Goal: Task Accomplishment & Management: Use online tool/utility

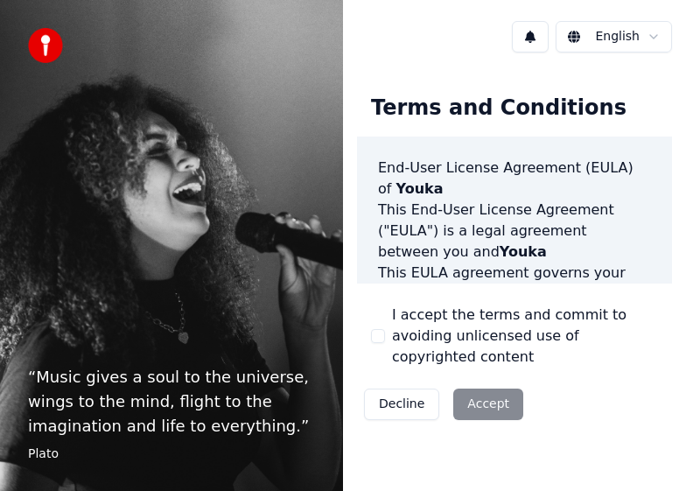
click at [476, 388] on div "Decline Accept" at bounding box center [443, 405] width 173 height 46
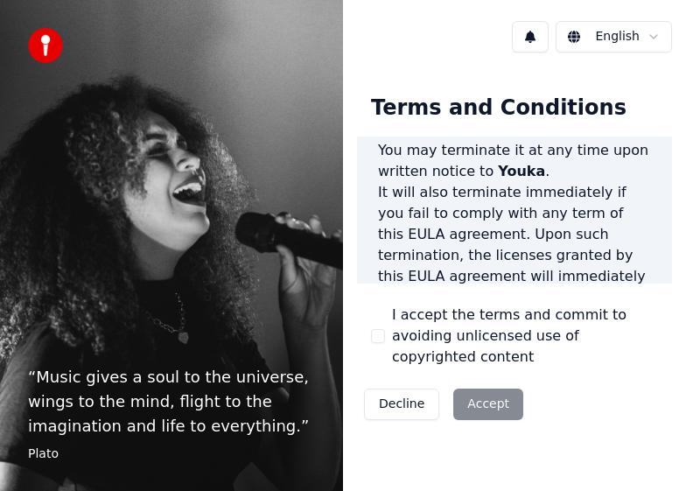
scroll to position [2247, 0]
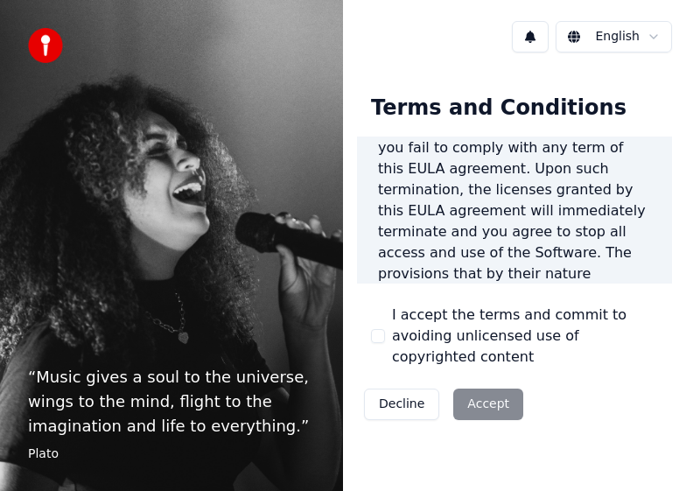
click at [489, 382] on div "Decline Accept" at bounding box center [443, 405] width 173 height 46
click at [636, 39] on html "“ Music gives a soul to the universe, wings to the mind, flight to the imaginat…" at bounding box center [343, 245] width 686 height 491
click at [383, 333] on div "I accept the terms and commit to avoiding unlicensed use of copyrighted content" at bounding box center [514, 336] width 287 height 63
click at [382, 329] on button "I accept the terms and commit to avoiding unlicensed use of copyrighted content" at bounding box center [378, 336] width 14 height 14
click at [476, 393] on button "Accept" at bounding box center [488, 405] width 70 height 32
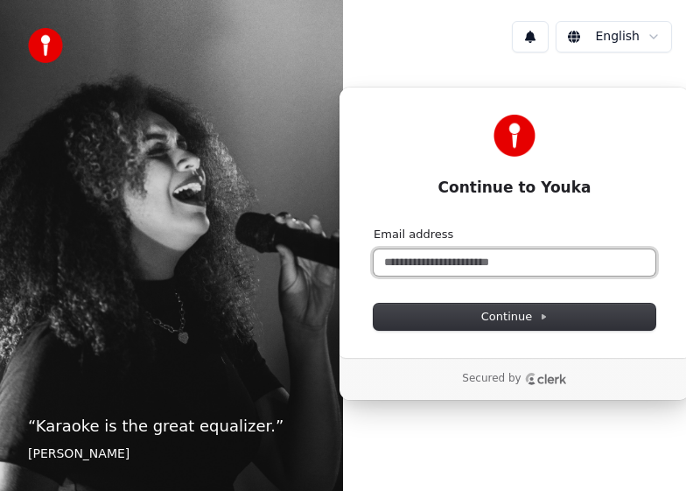
click at [463, 259] on input "Email address" at bounding box center [515, 262] width 282 height 26
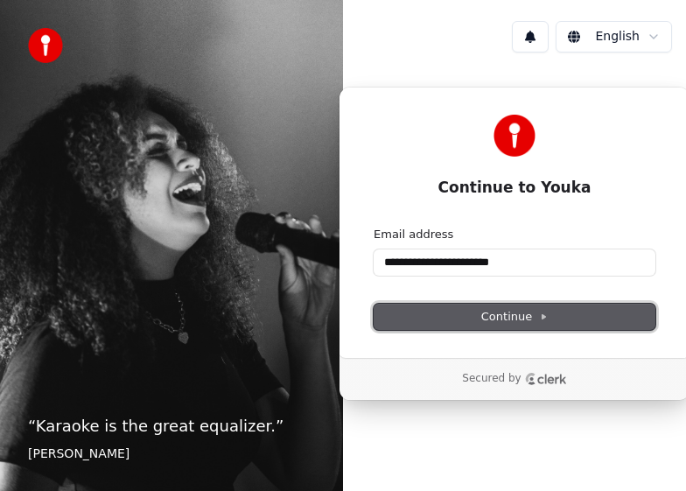
click at [443, 322] on button "Continue" at bounding box center [515, 317] width 282 height 26
type input "**********"
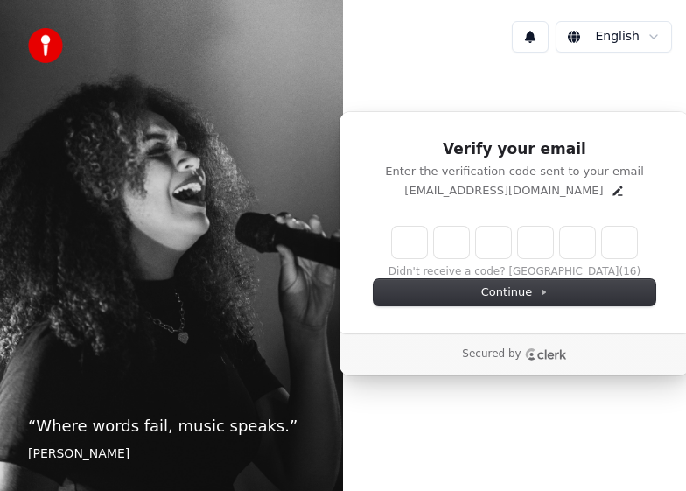
click at [401, 238] on input "Enter verification code" at bounding box center [514, 243] width 245 height 32
type input "******"
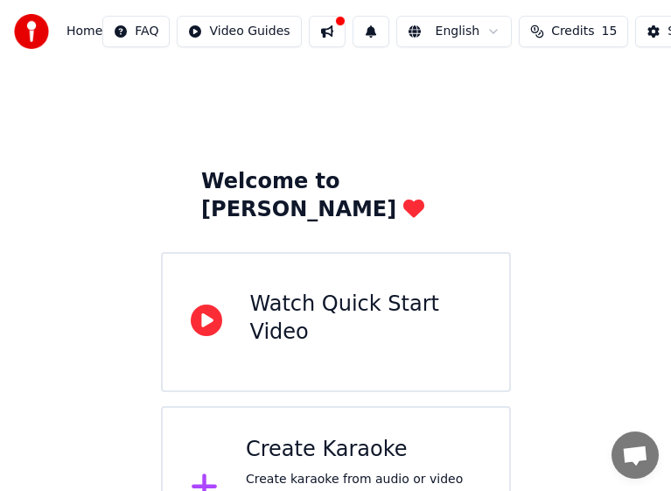
scroll to position [52, 0]
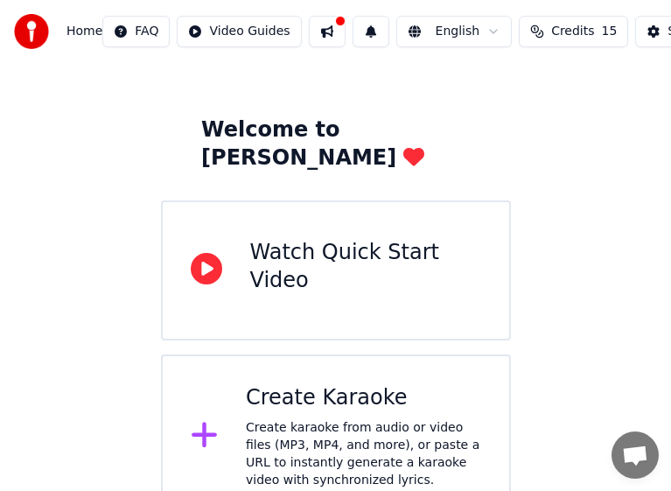
click at [385, 243] on div "Watch Quick Start Video" at bounding box center [365, 267] width 231 height 56
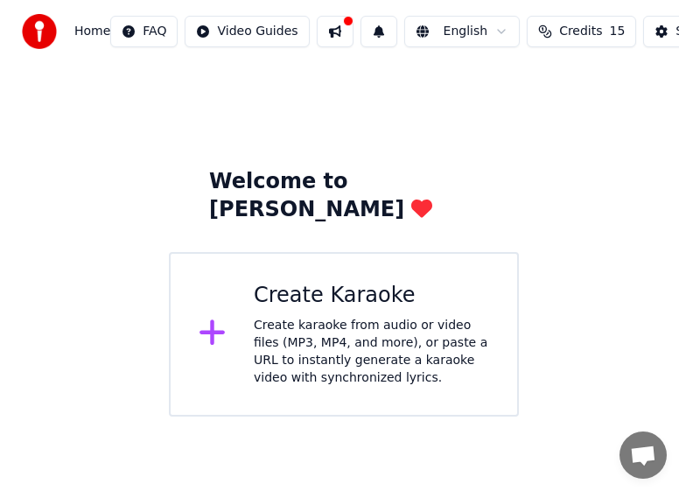
scroll to position [0, 0]
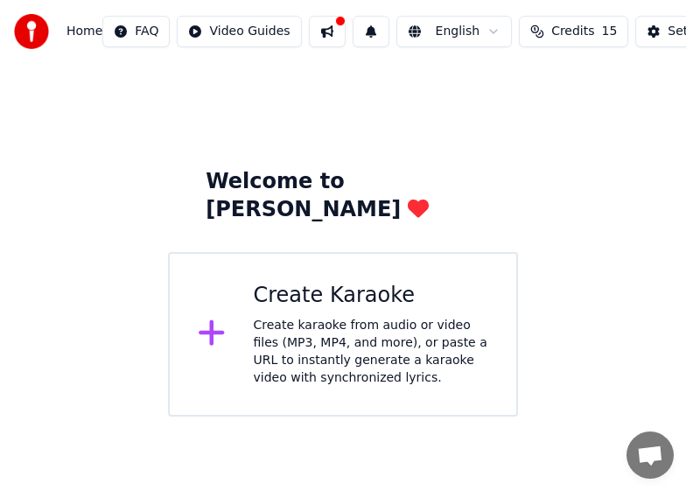
click at [83, 347] on div "Welcome to Youka Create Karaoke Create karaoke from audio or video files (MP3, …" at bounding box center [343, 240] width 686 height 354
click at [354, 317] on div "Create karaoke from audio or video files (MP3, MP4, and more), or paste a URL t…" at bounding box center [371, 352] width 235 height 70
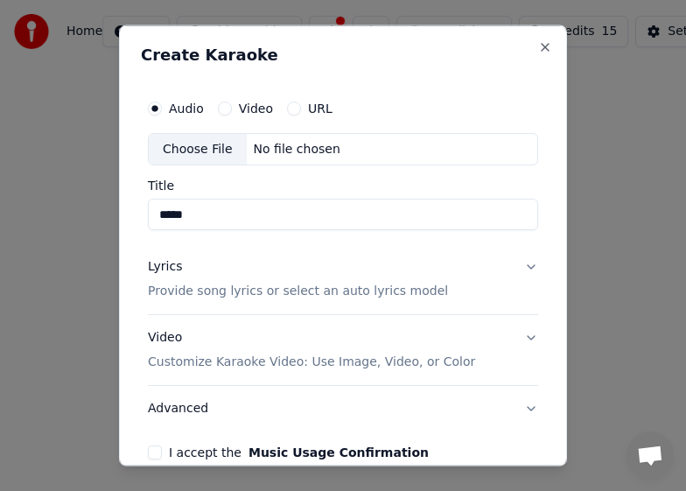
type input "*****"
click at [224, 109] on button "Video" at bounding box center [225, 108] width 14 height 14
click at [278, 221] on input "Title" at bounding box center [343, 215] width 390 height 32
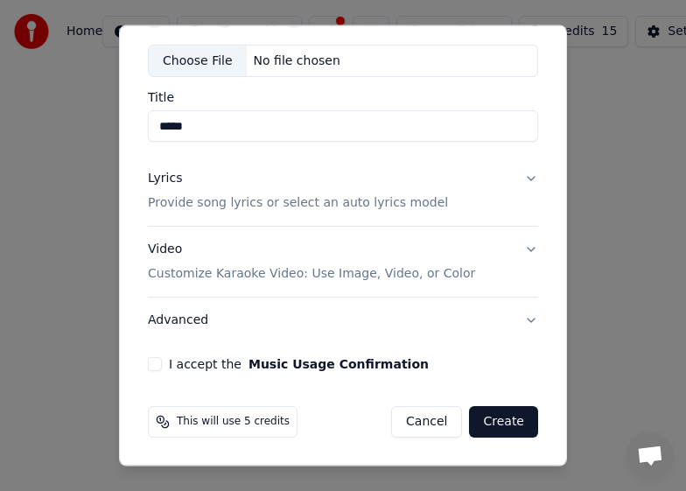
click at [160, 367] on button "I accept the Music Usage Confirmation" at bounding box center [155, 364] width 14 height 14
click at [491, 422] on button "Create" at bounding box center [503, 422] width 69 height 32
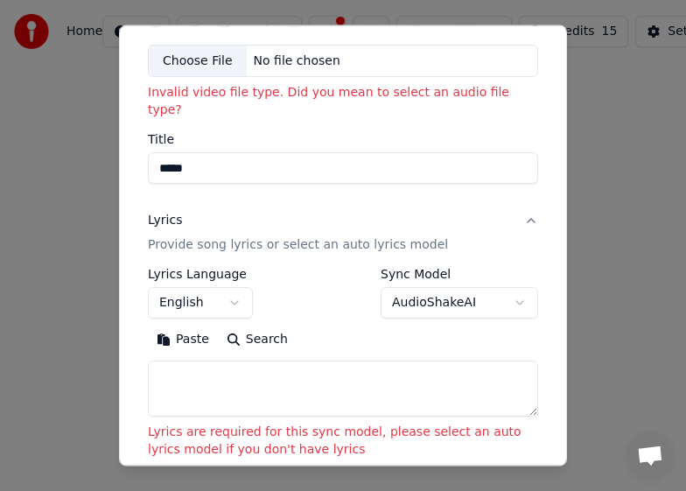
scroll to position [0, 0]
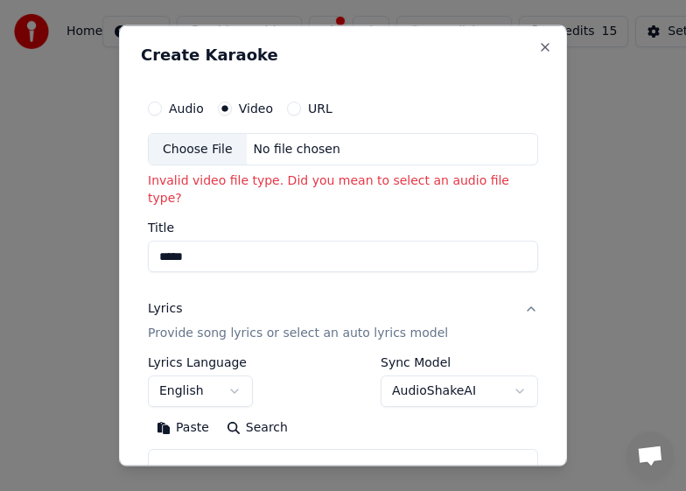
click at [327, 147] on div "No file chosen" at bounding box center [297, 149] width 101 height 18
type input "**********"
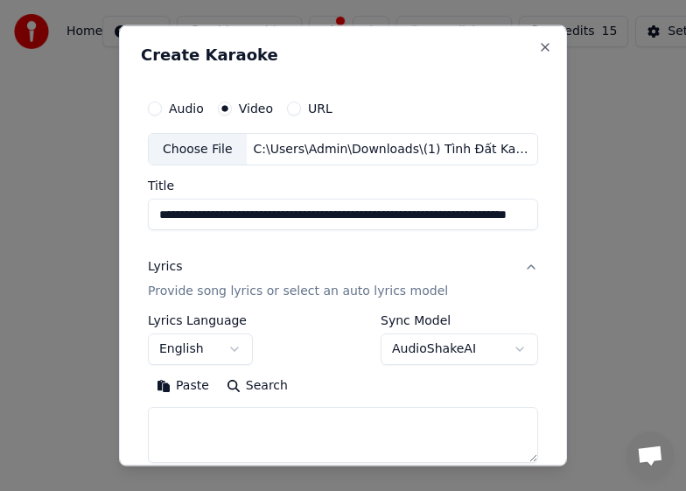
scroll to position [263, 0]
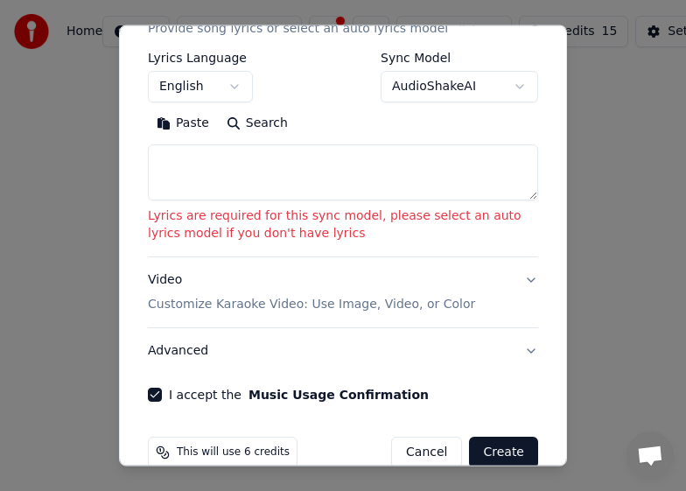
click at [257, 155] on textarea at bounding box center [343, 172] width 390 height 56
click at [495, 458] on button "Create" at bounding box center [503, 453] width 69 height 32
click at [282, 183] on textarea at bounding box center [343, 172] width 390 height 56
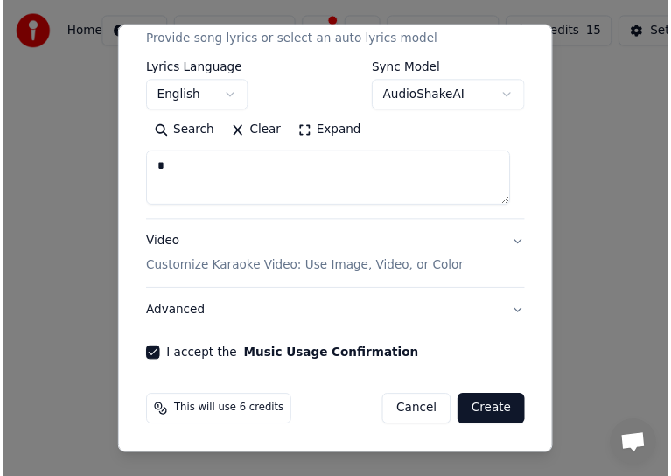
scroll to position [251, 0]
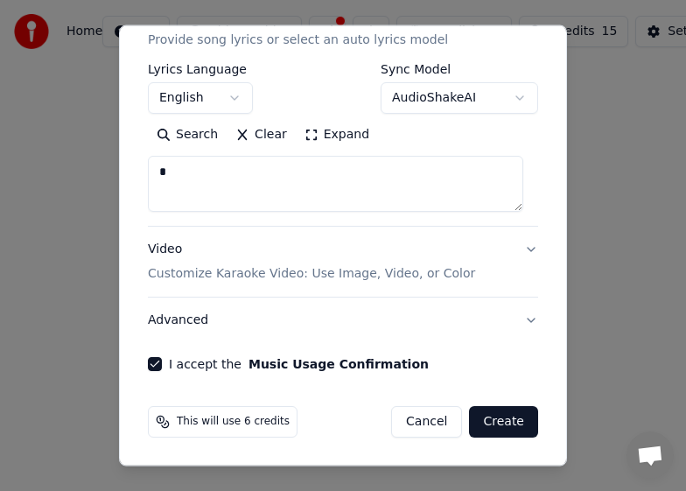
type textarea "*"
click at [478, 425] on button "Create" at bounding box center [503, 422] width 69 height 32
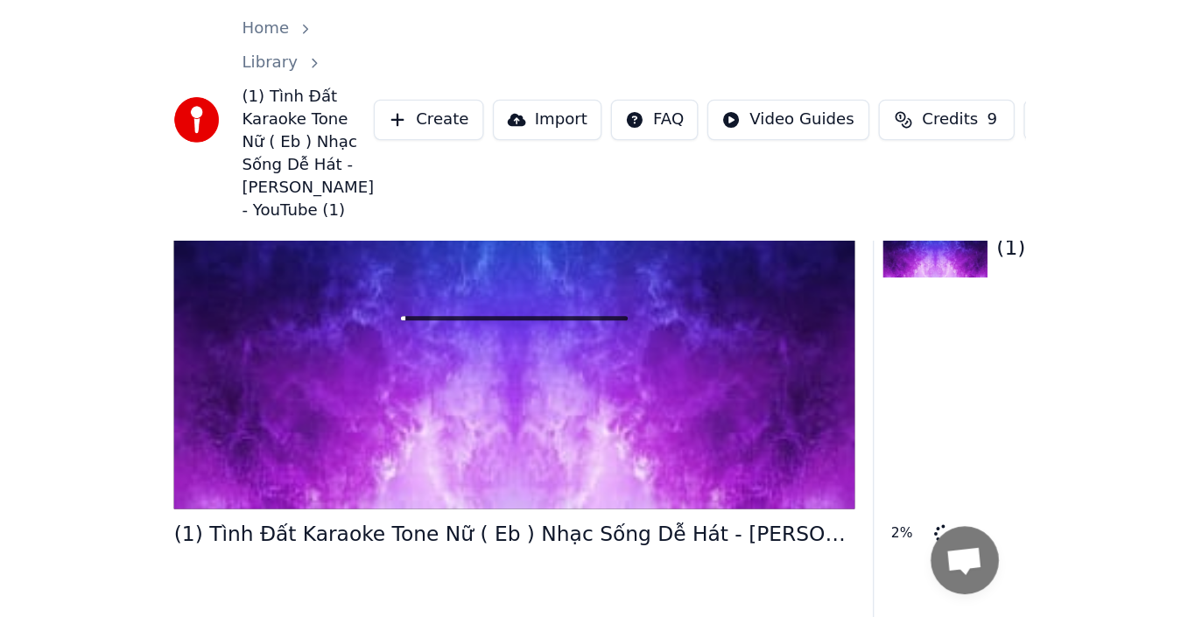
scroll to position [21, 0]
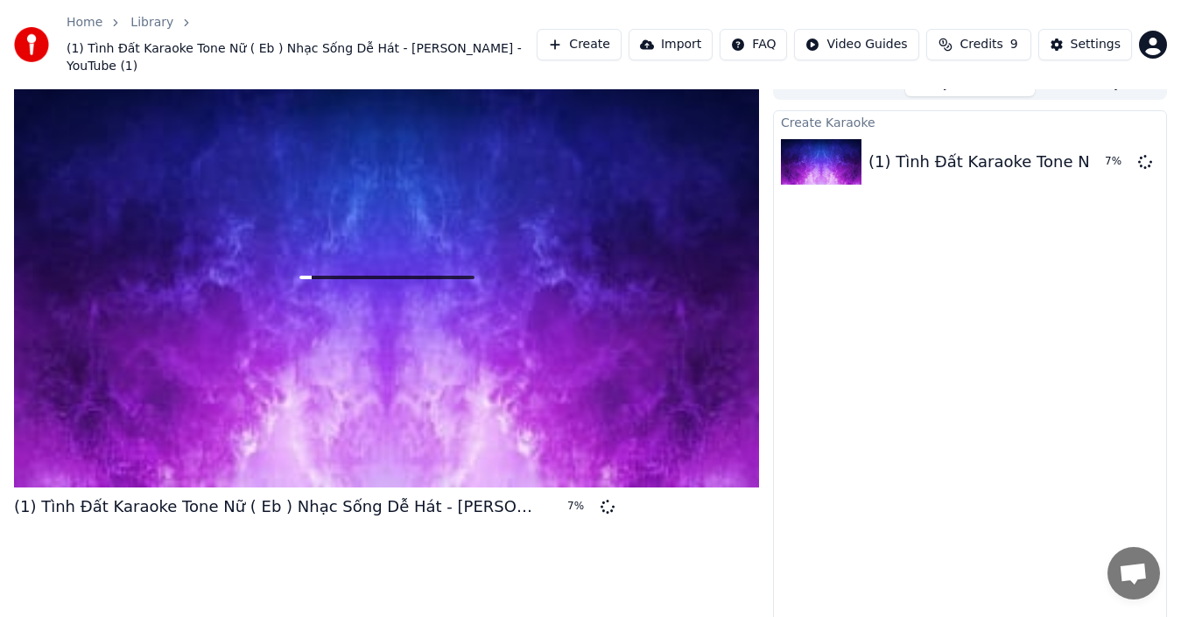
click at [617, 35] on button "Create" at bounding box center [579, 45] width 85 height 32
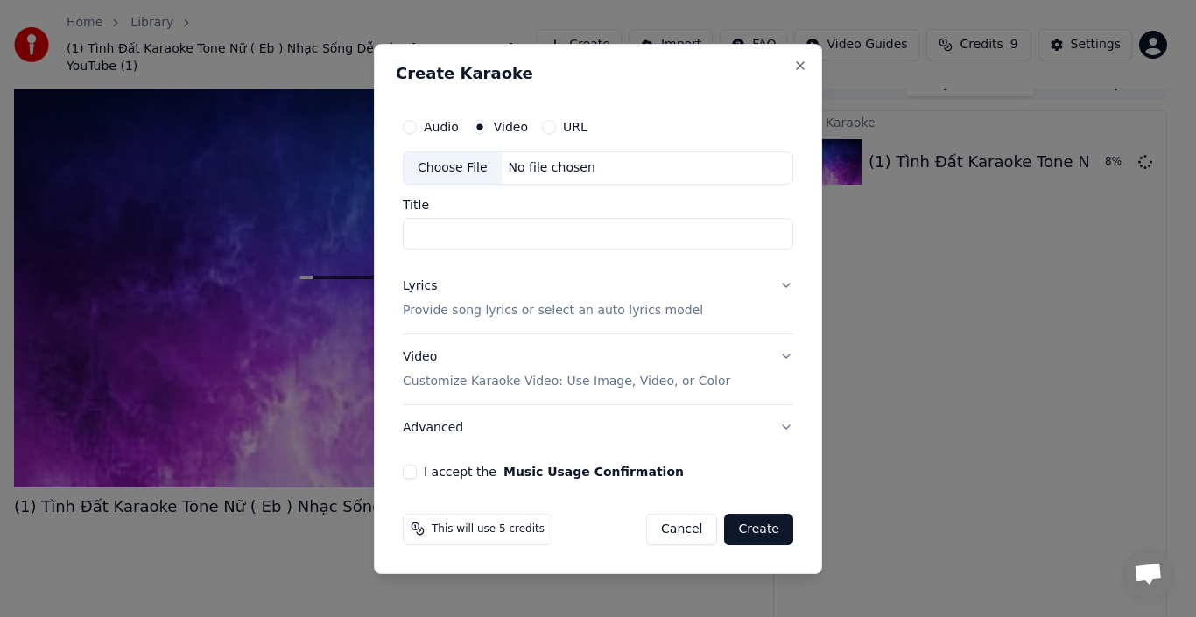
click at [685, 71] on div "Create Karaoke Audio Video URL Choose File No file chosen Title Lyrics Provide …" at bounding box center [598, 309] width 448 height 530
click at [685, 68] on button "Close" at bounding box center [800, 66] width 14 height 14
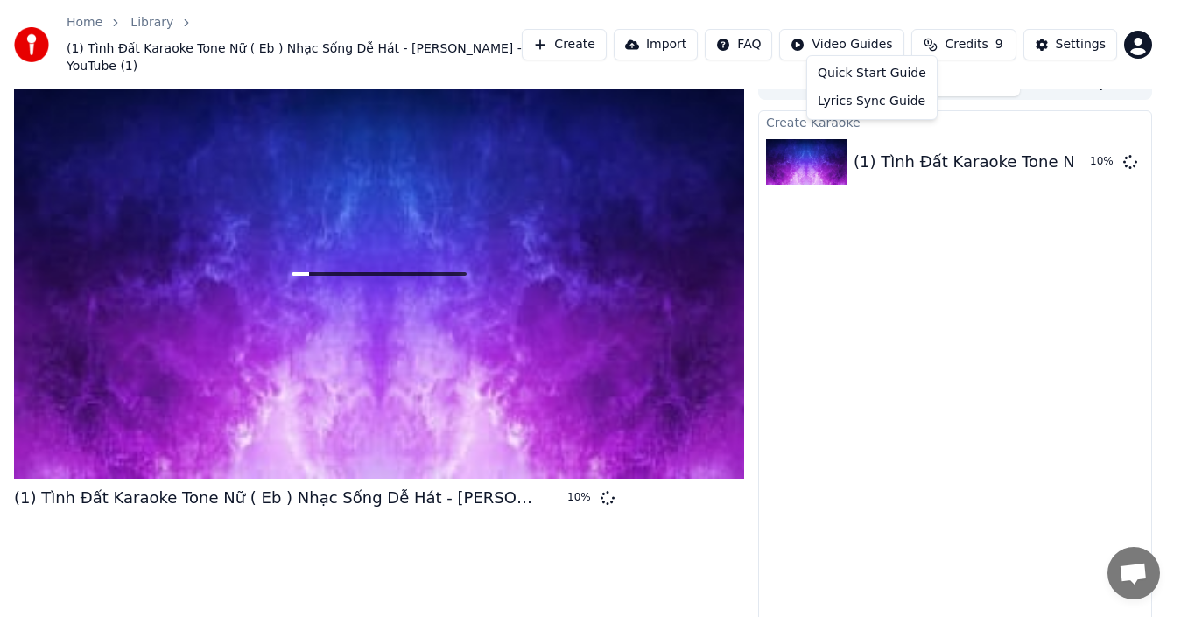
click at [685, 39] on html "Home Library (1) Tình Đất Karaoke Tone Nữ ( Eb ) Nhạc Sống Dễ Hát - Trọng Hiếu …" at bounding box center [590, 287] width 1181 height 617
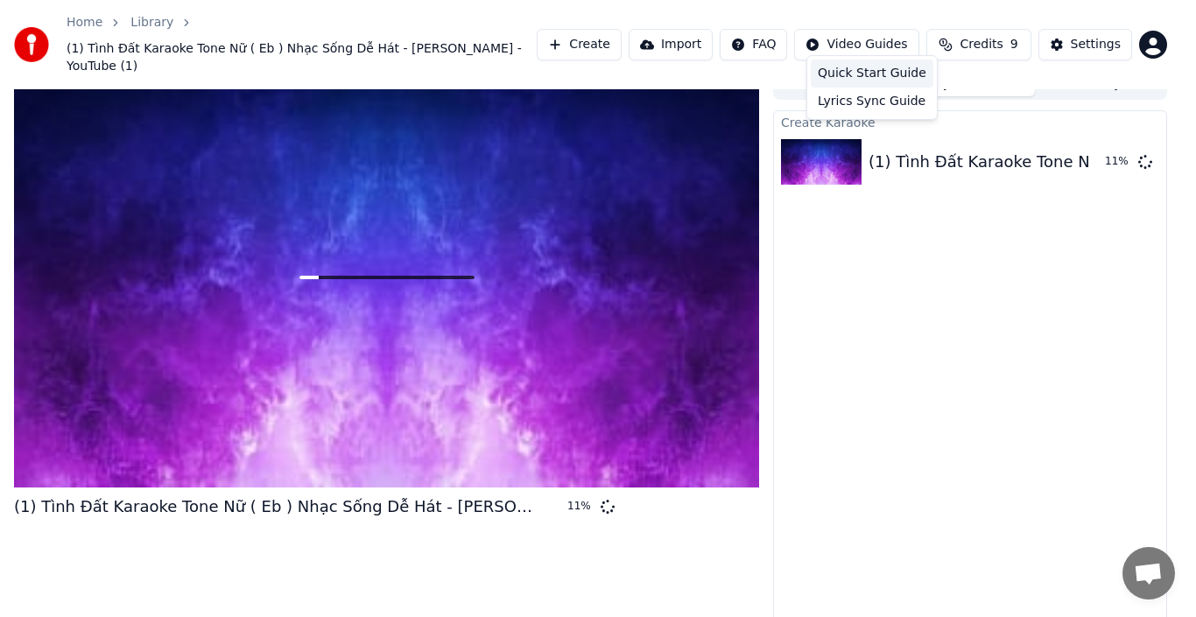
click at [685, 74] on div "Quick Start Guide" at bounding box center [872, 74] width 123 height 28
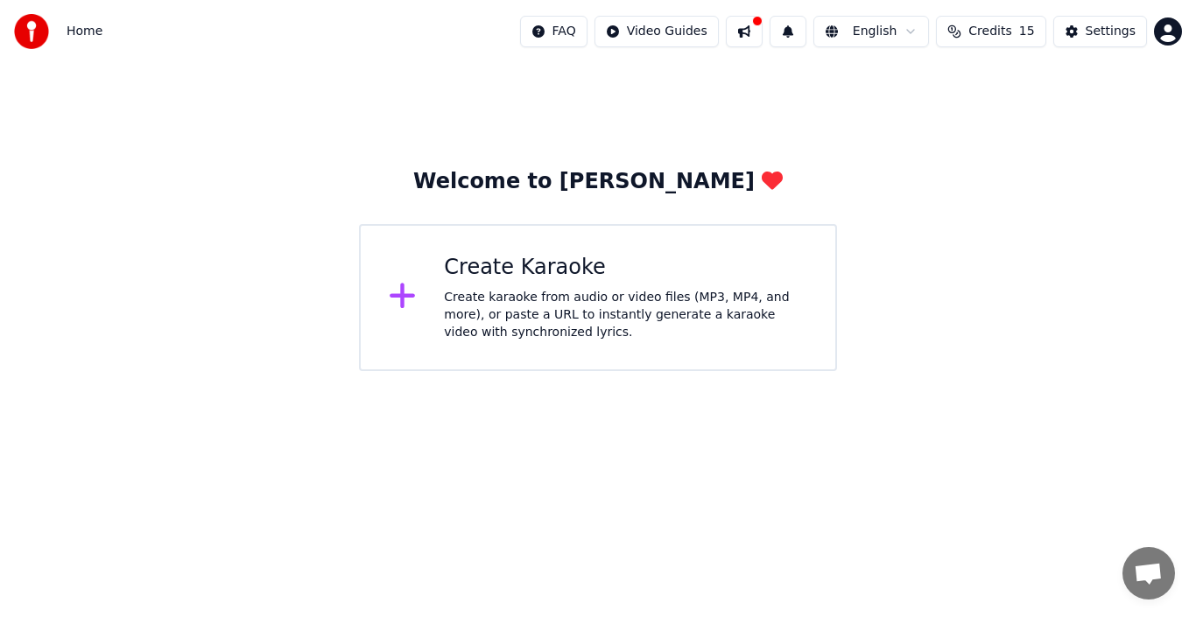
click at [612, 334] on div "Create karaoke from audio or video files (MP3, MP4, and more), or paste a URL t…" at bounding box center [625, 315] width 363 height 53
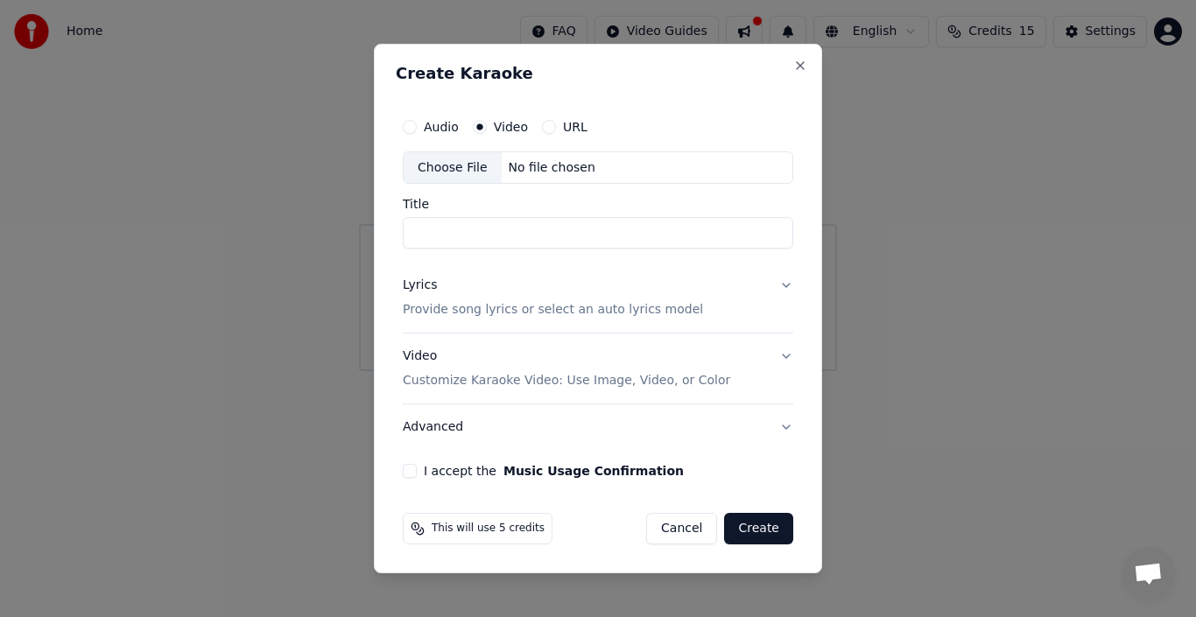
click at [406, 470] on button "I accept the Music Usage Confirmation" at bounding box center [410, 471] width 14 height 14
click at [523, 385] on p "Customize Karaoke Video: Use Image, Video, or Color" at bounding box center [566, 381] width 327 height 18
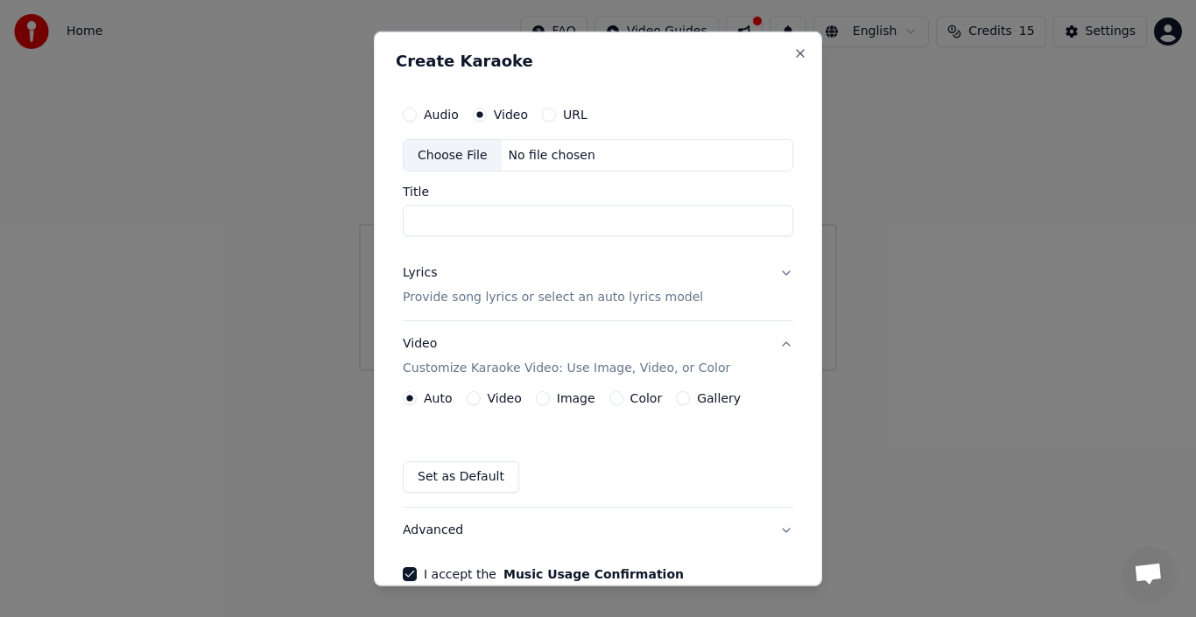
click at [474, 399] on button "Video" at bounding box center [474, 398] width 14 height 14
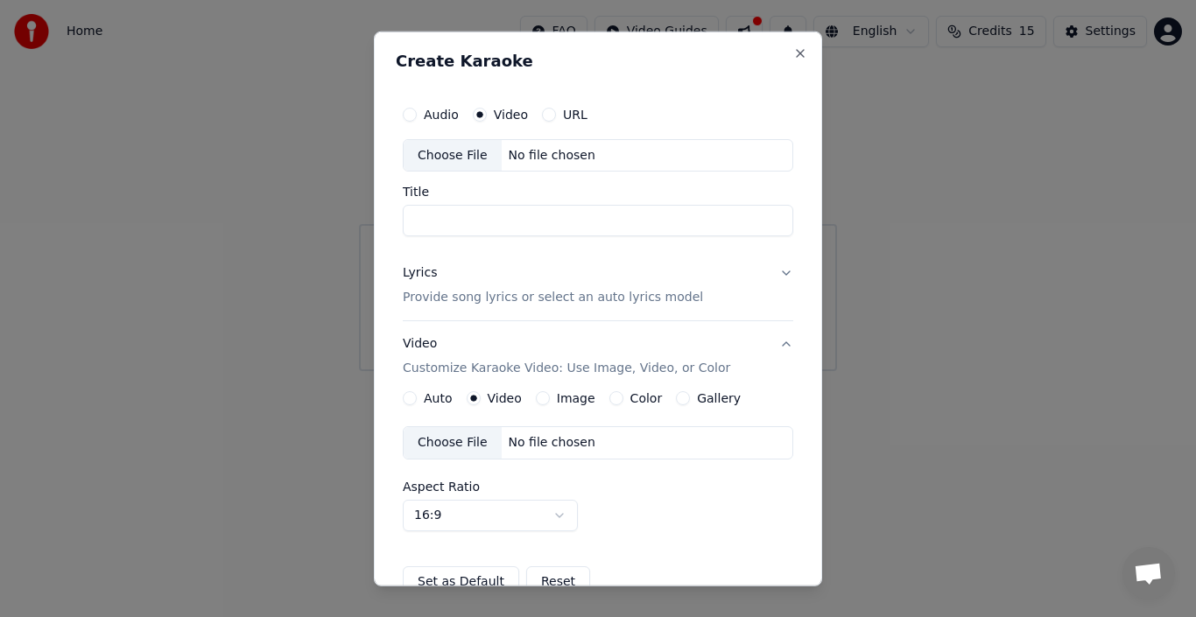
click at [512, 305] on p "Provide song lyrics or select an auto lyrics model" at bounding box center [553, 298] width 300 height 18
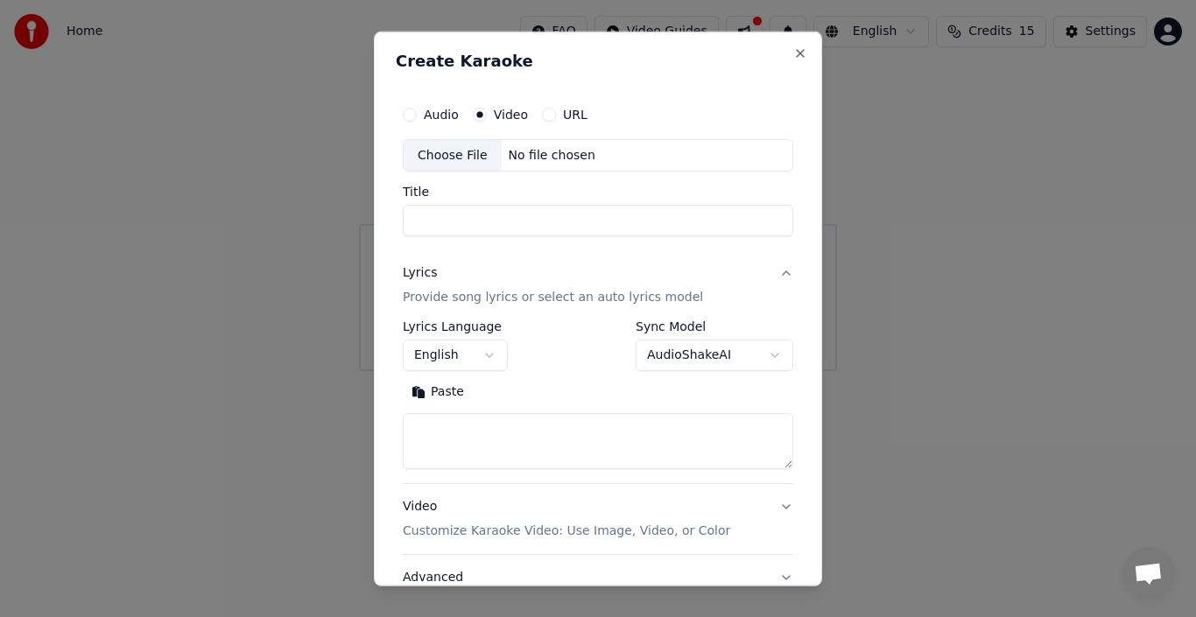
click at [476, 344] on button "English" at bounding box center [455, 356] width 105 height 32
click at [480, 346] on body "**********" at bounding box center [598, 185] width 1196 height 371
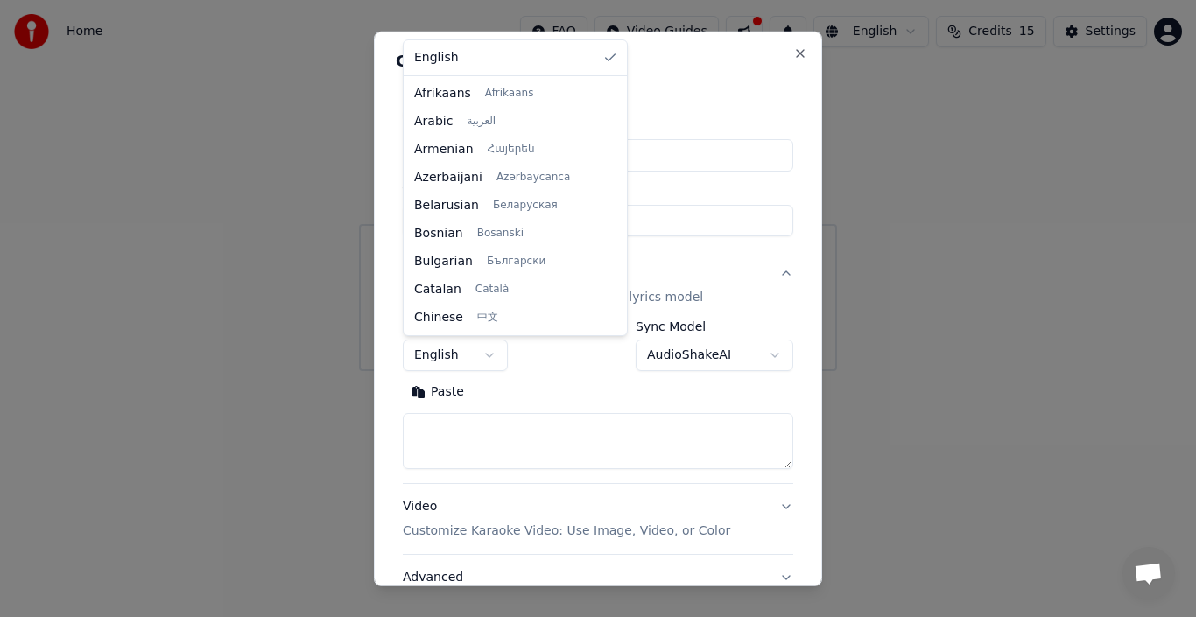
click at [480, 347] on body "**********" at bounding box center [598, 185] width 1196 height 371
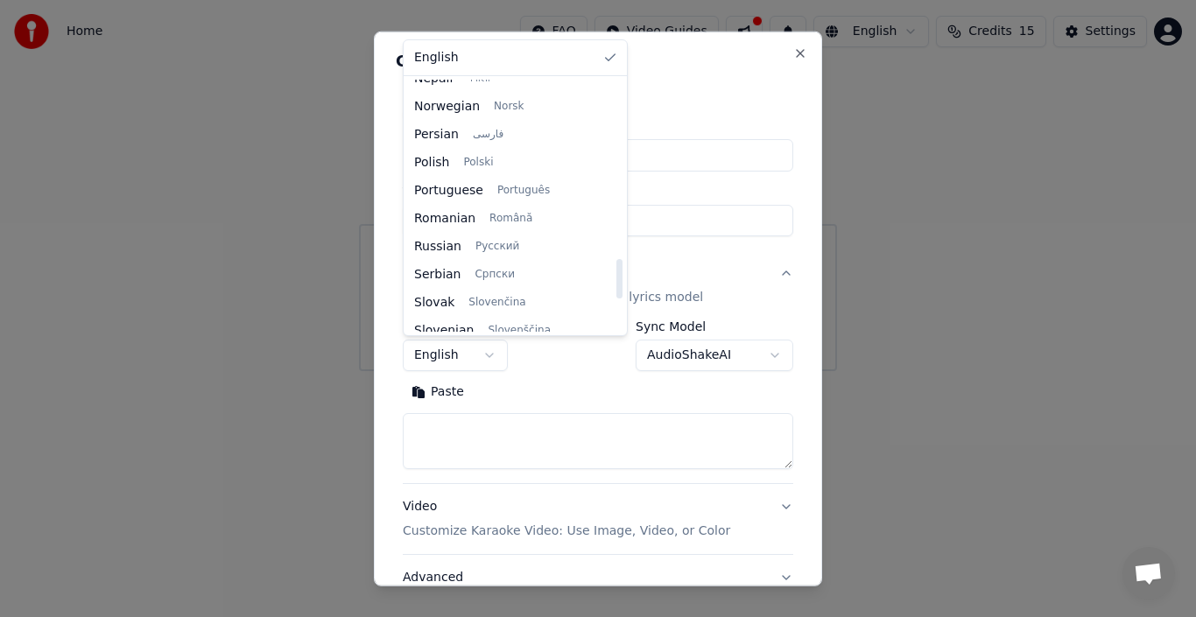
scroll to position [1344, 0]
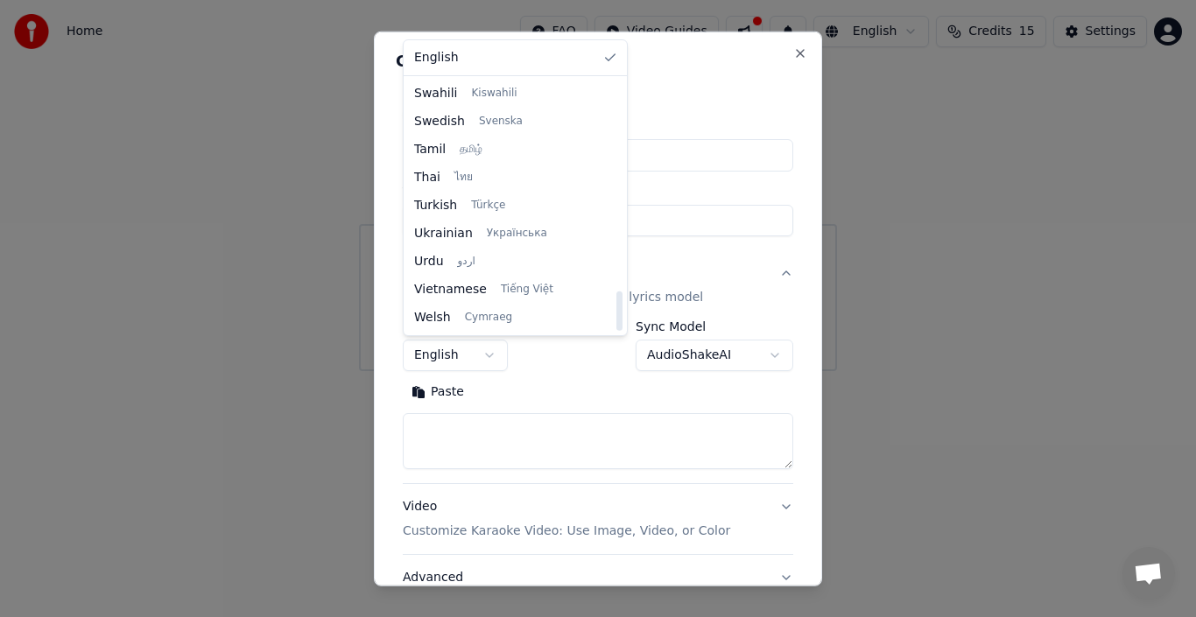
select select "**"
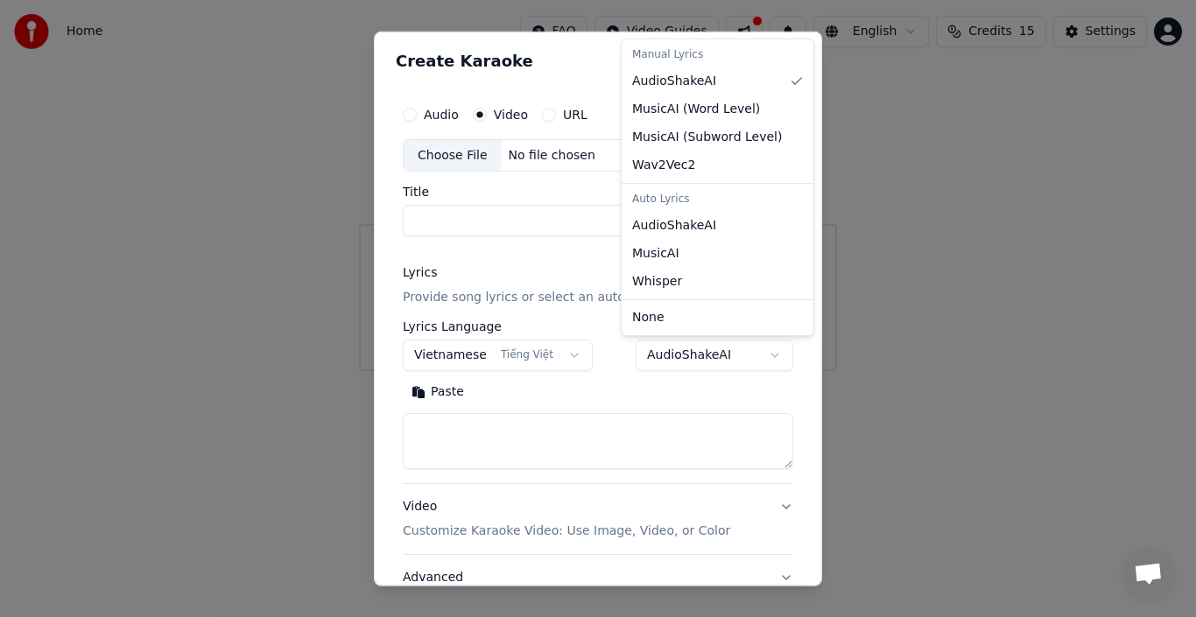
click at [670, 357] on body "**********" at bounding box center [598, 185] width 1196 height 371
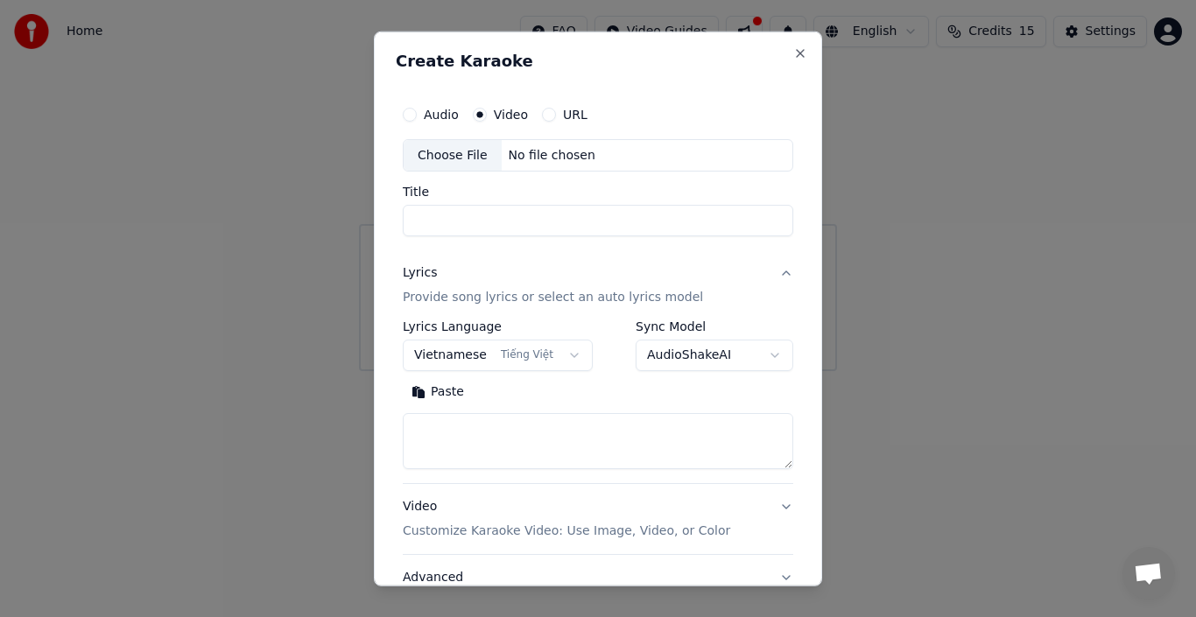
click at [670, 357] on body "**********" at bounding box center [598, 185] width 1196 height 371
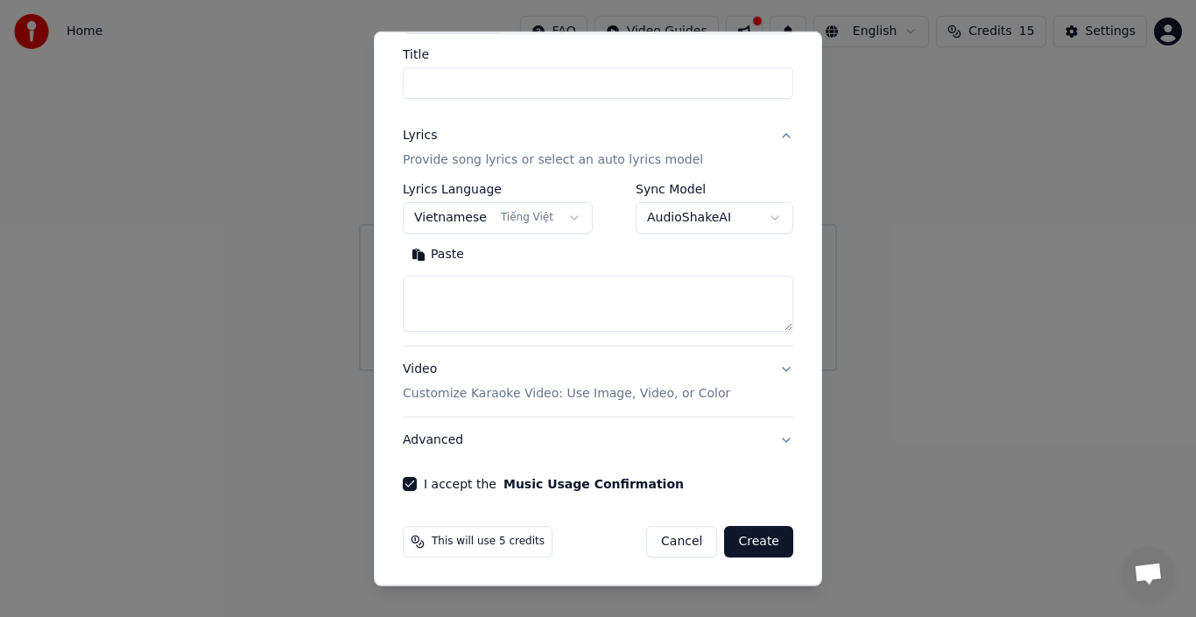
scroll to position [0, 0]
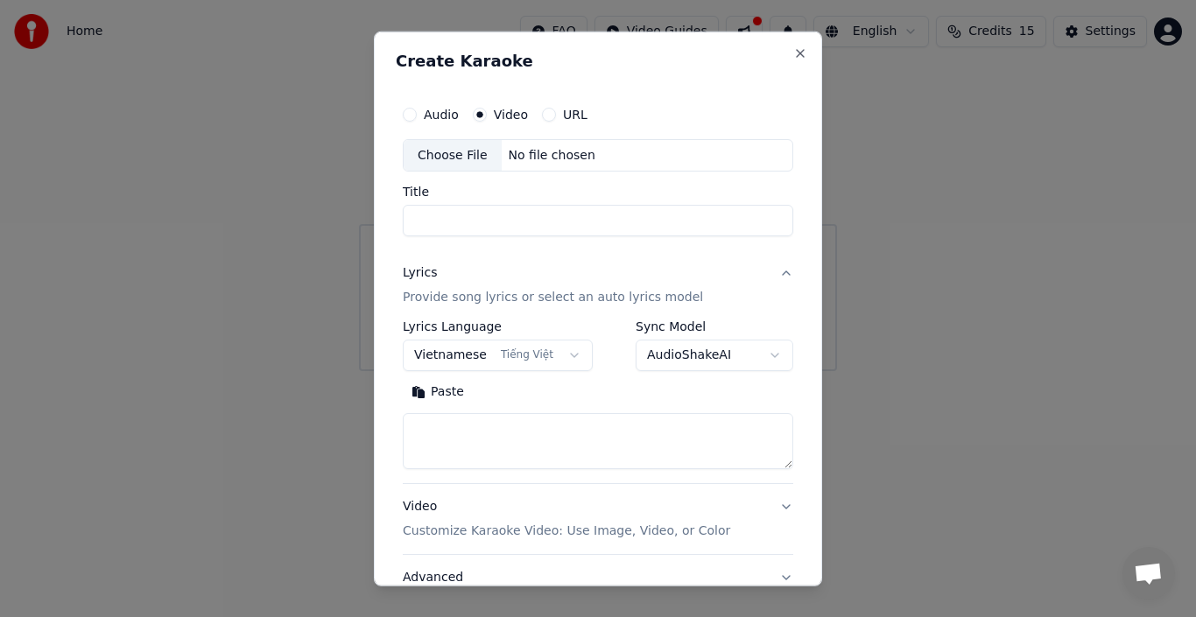
click at [532, 219] on input "Title" at bounding box center [598, 221] width 390 height 32
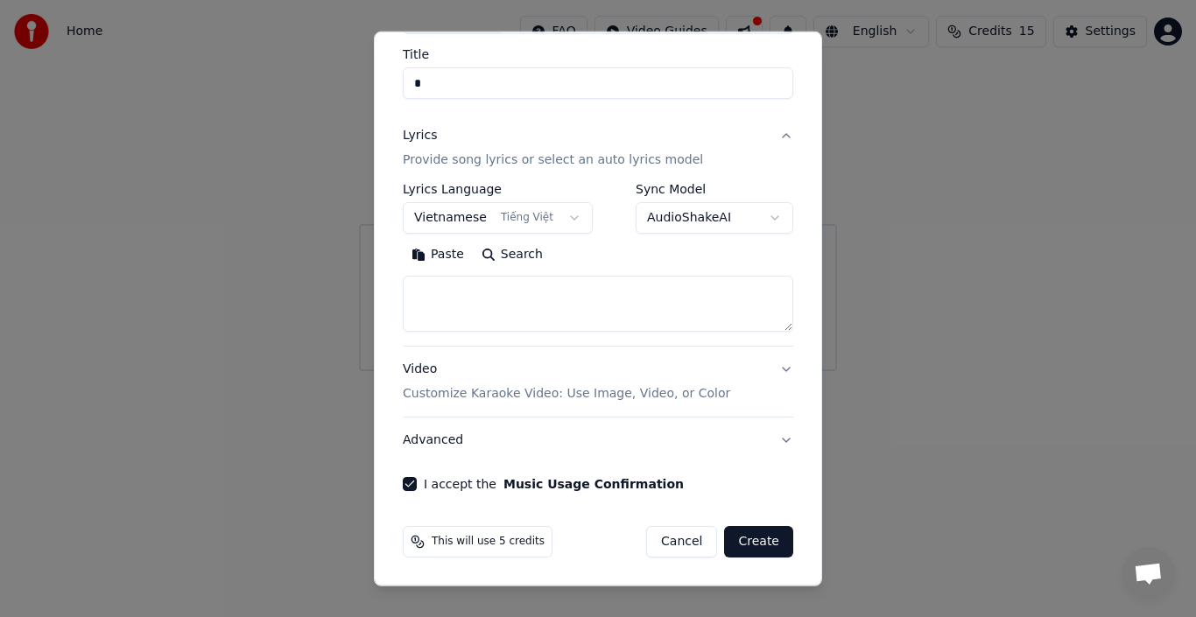
type input "*"
click at [730, 537] on button "Create" at bounding box center [758, 542] width 69 height 32
select select "**"
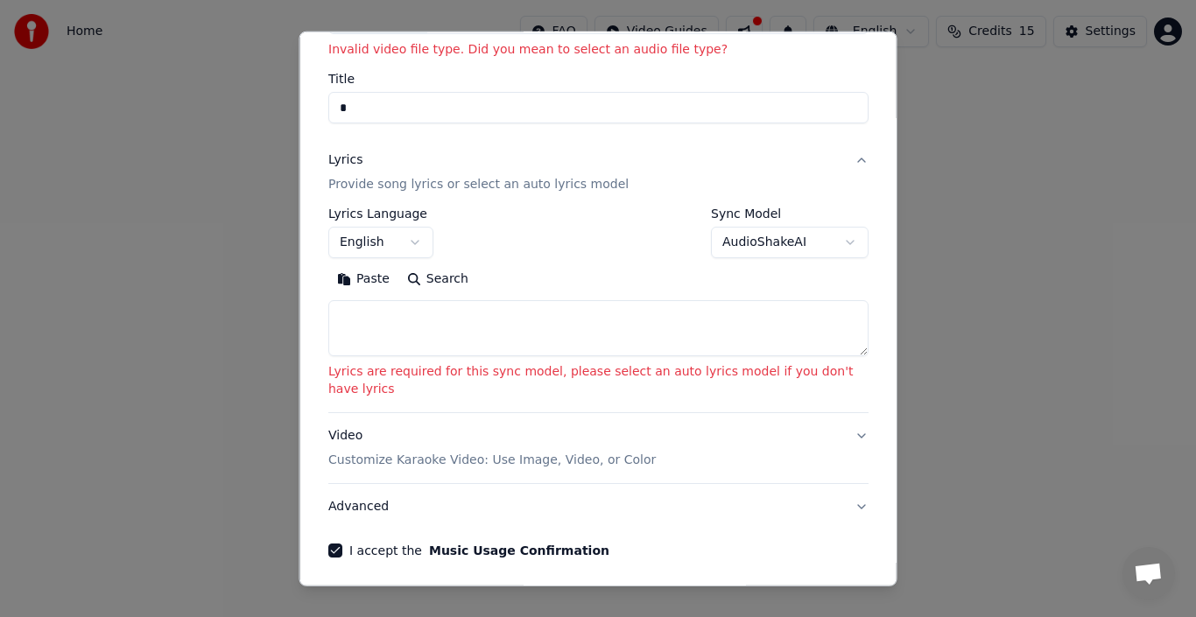
click at [454, 452] on p "Customize Karaoke Video: Use Image, Video, or Color" at bounding box center [491, 461] width 327 height 18
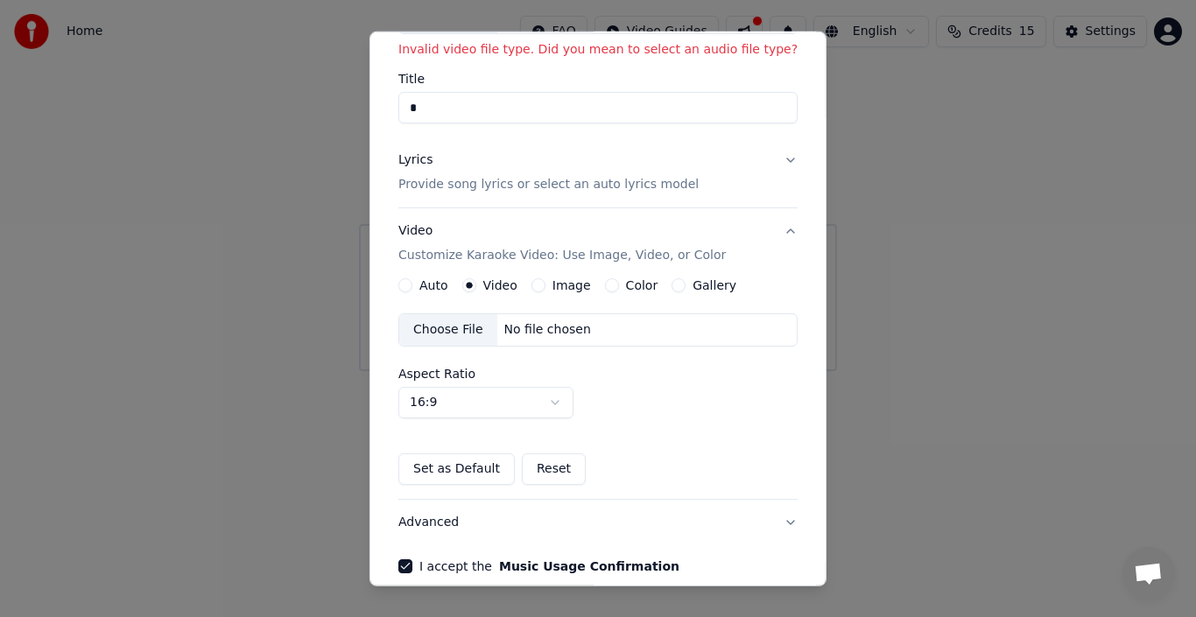
scroll to position [220, 0]
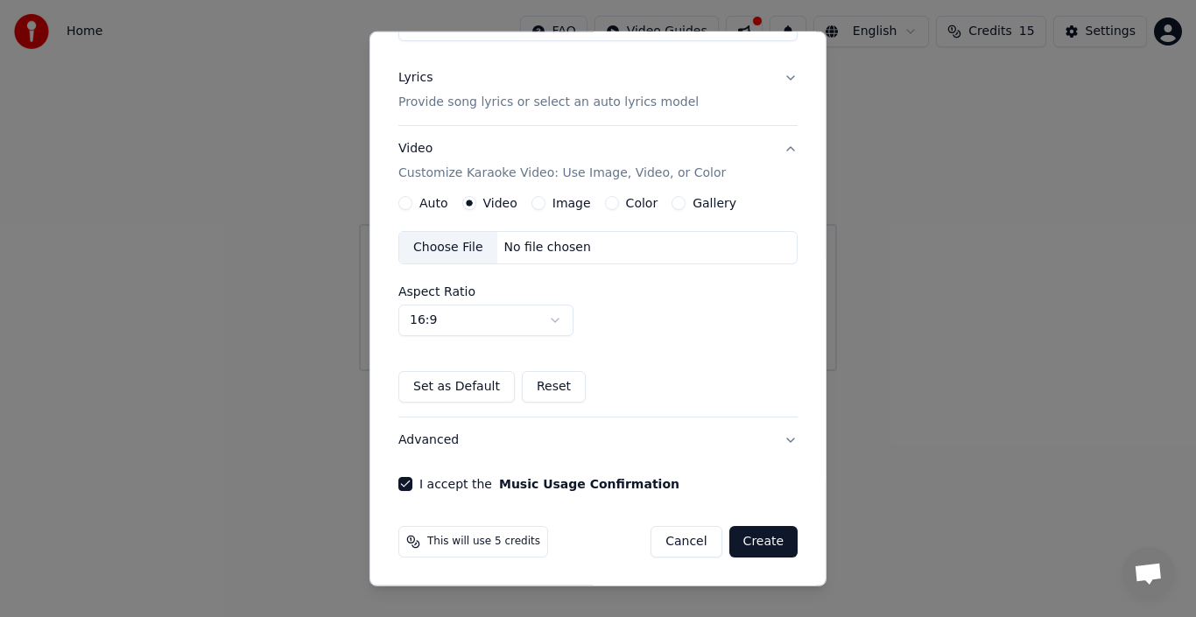
click at [488, 395] on button "Set as Default" at bounding box center [456, 387] width 116 height 32
click at [737, 529] on button "Create" at bounding box center [763, 542] width 69 height 32
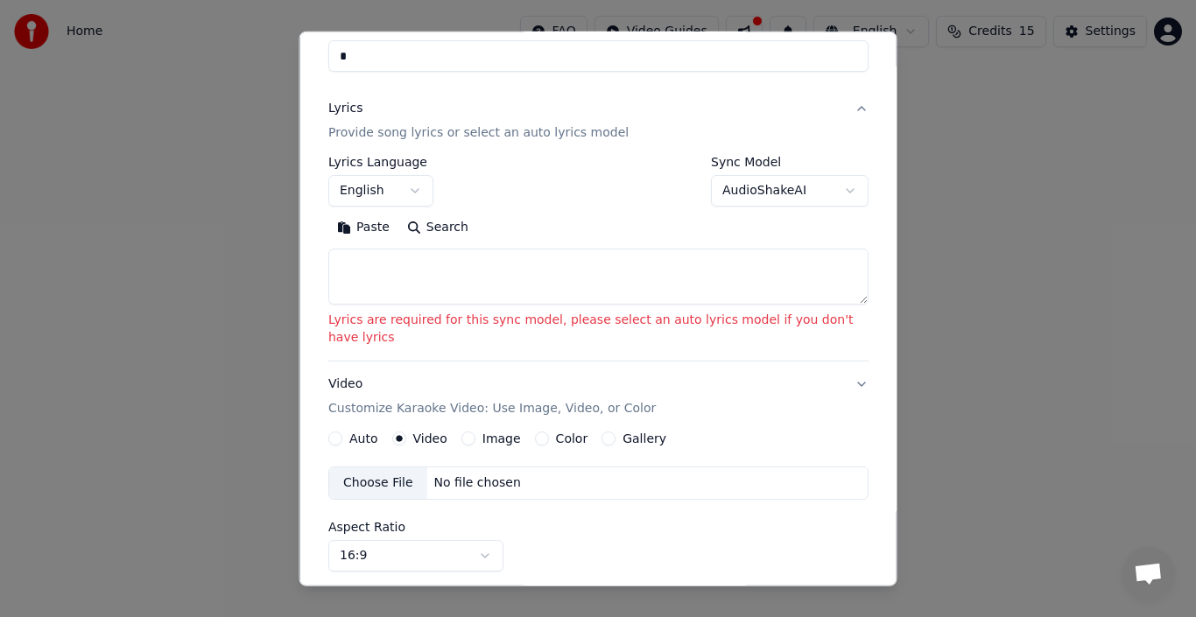
scroll to position [186, 0]
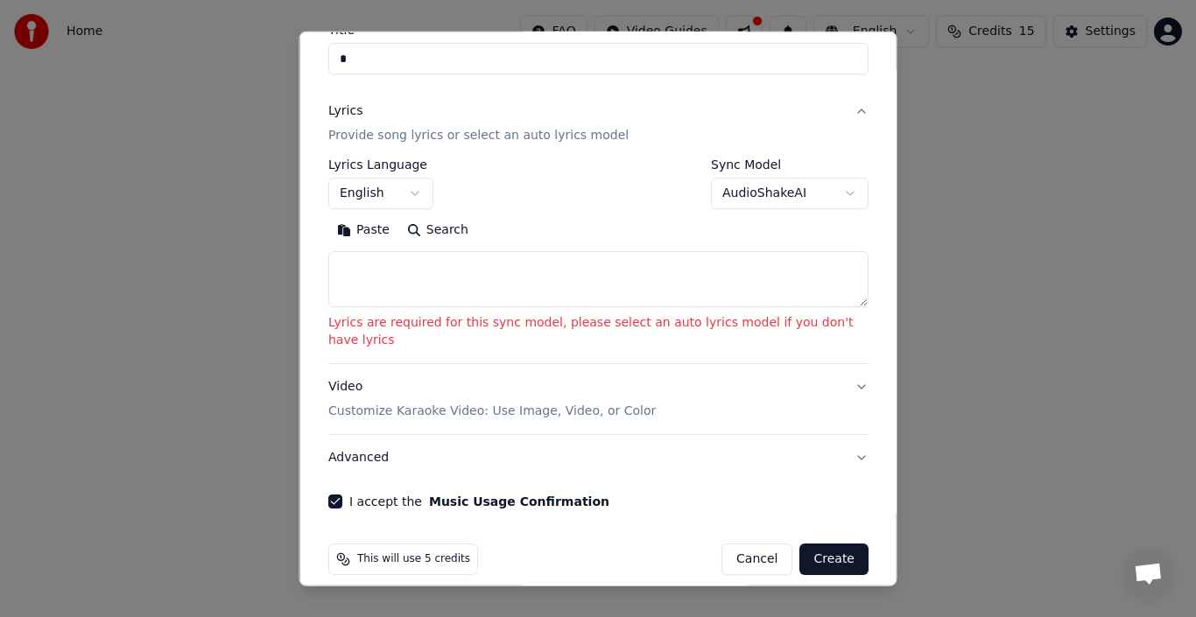
click at [516, 274] on textarea at bounding box center [598, 279] width 540 height 56
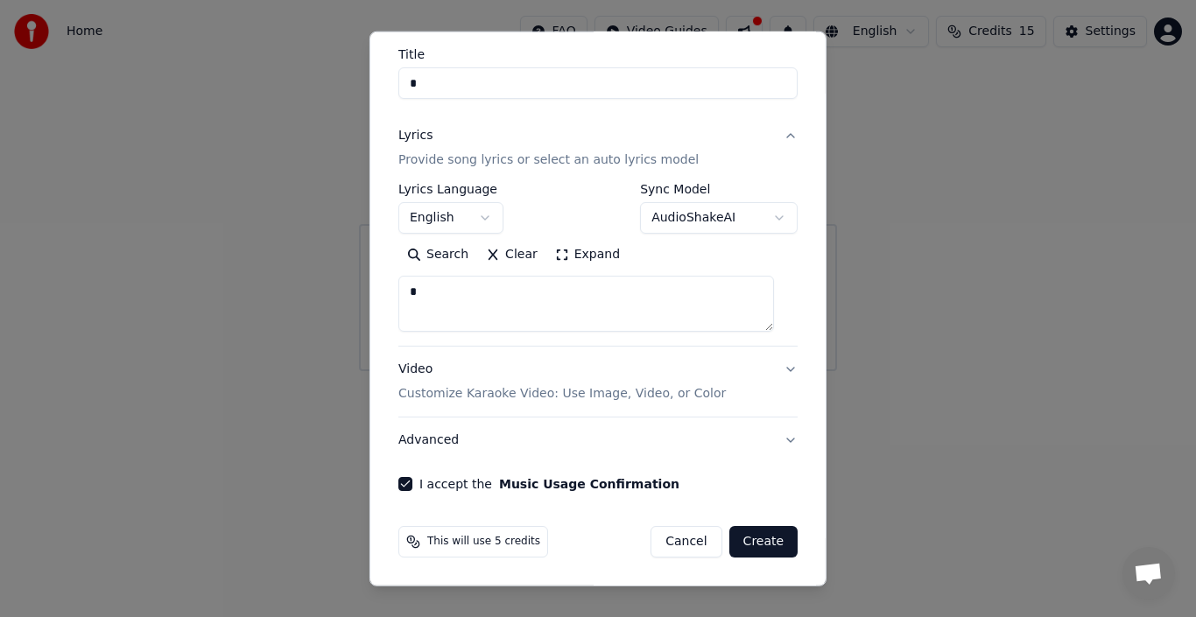
scroll to position [162, 0]
type textarea "*"
click at [739, 543] on button "Create" at bounding box center [763, 542] width 69 height 32
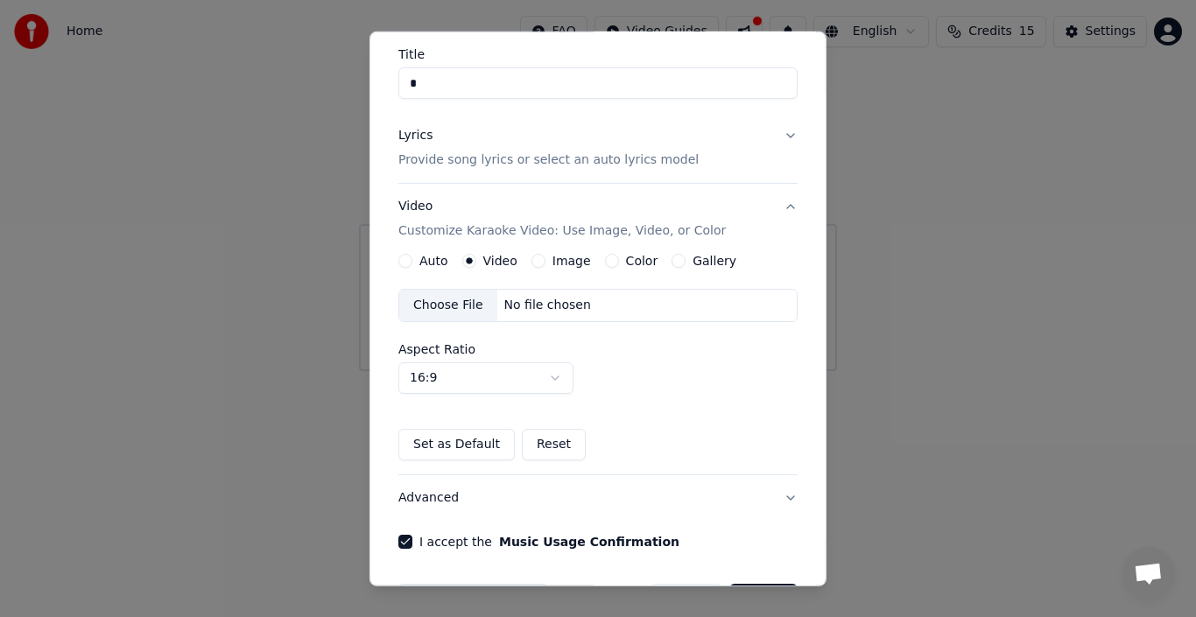
scroll to position [0, 0]
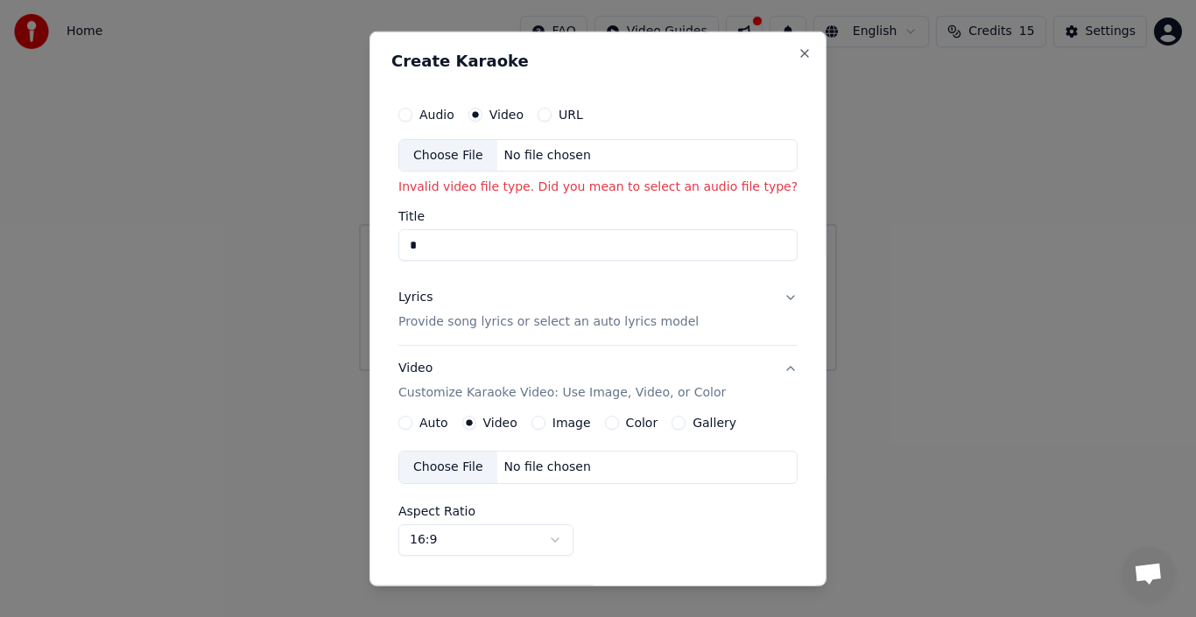
click at [506, 322] on p "Provide song lyrics or select an auto lyrics model" at bounding box center [548, 322] width 300 height 18
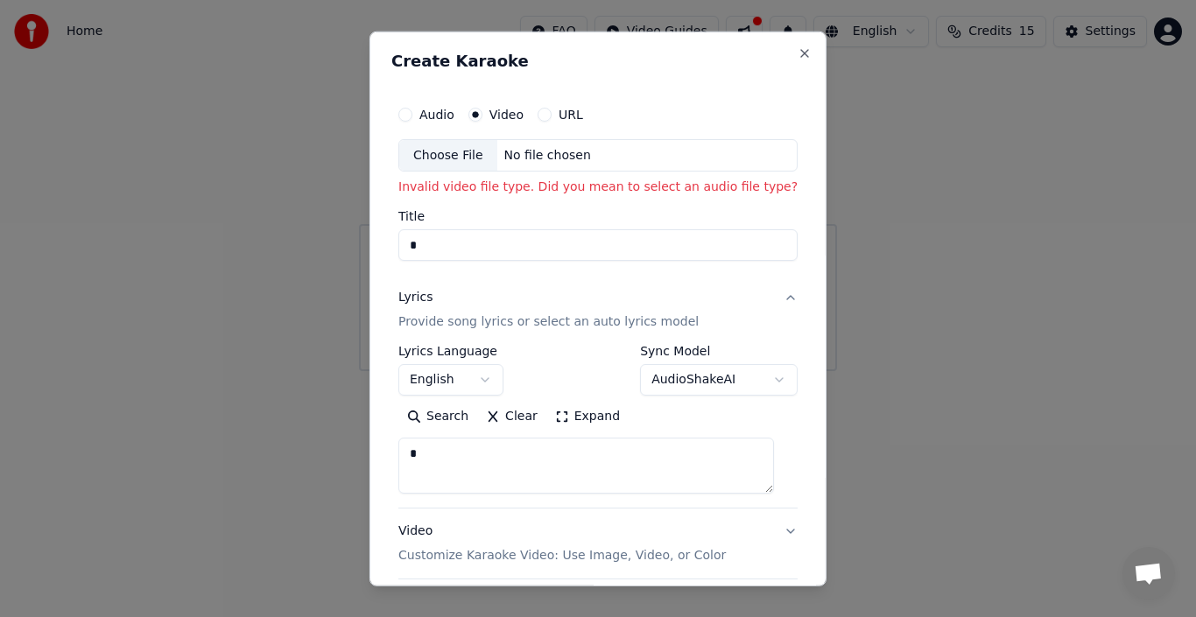
click at [456, 371] on body "**********" at bounding box center [598, 185] width 1196 height 371
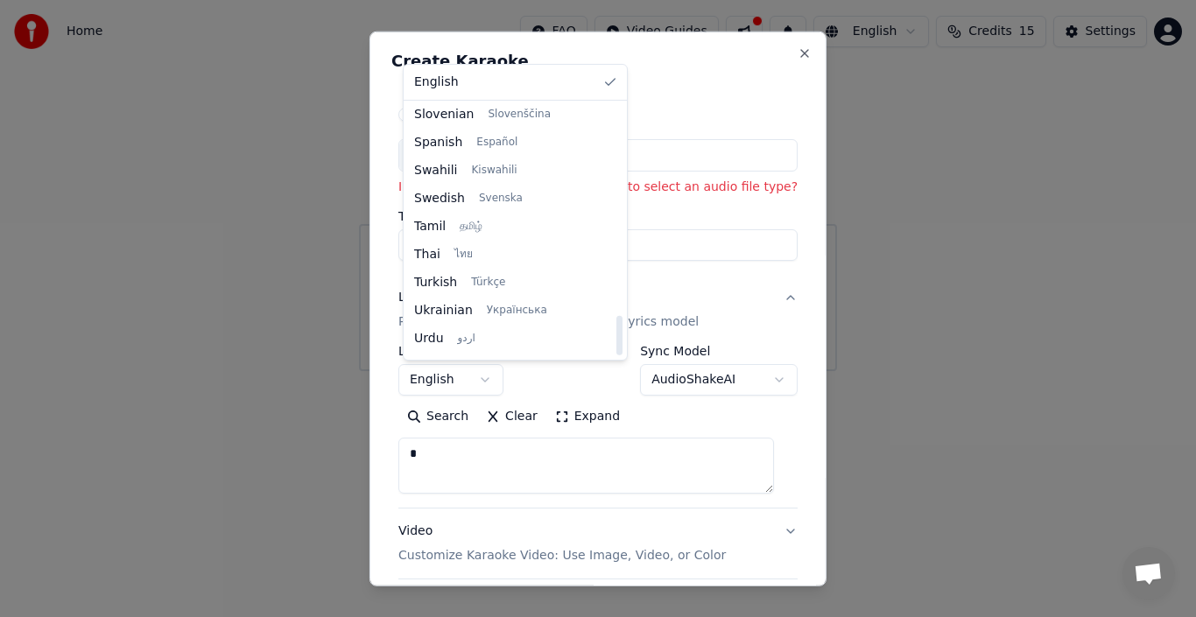
scroll to position [1344, 0]
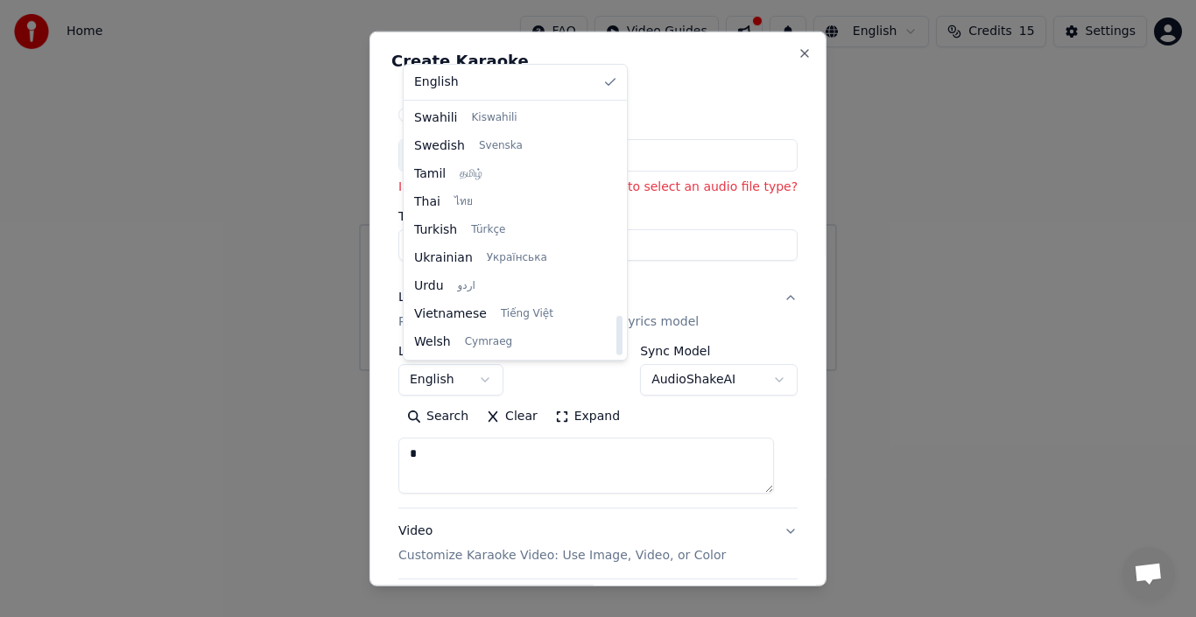
drag, startPoint x: 598, startPoint y: 187, endPoint x: 616, endPoint y: 352, distance: 165.6
click at [616, 352] on div at bounding box center [619, 335] width 6 height 39
select select "**"
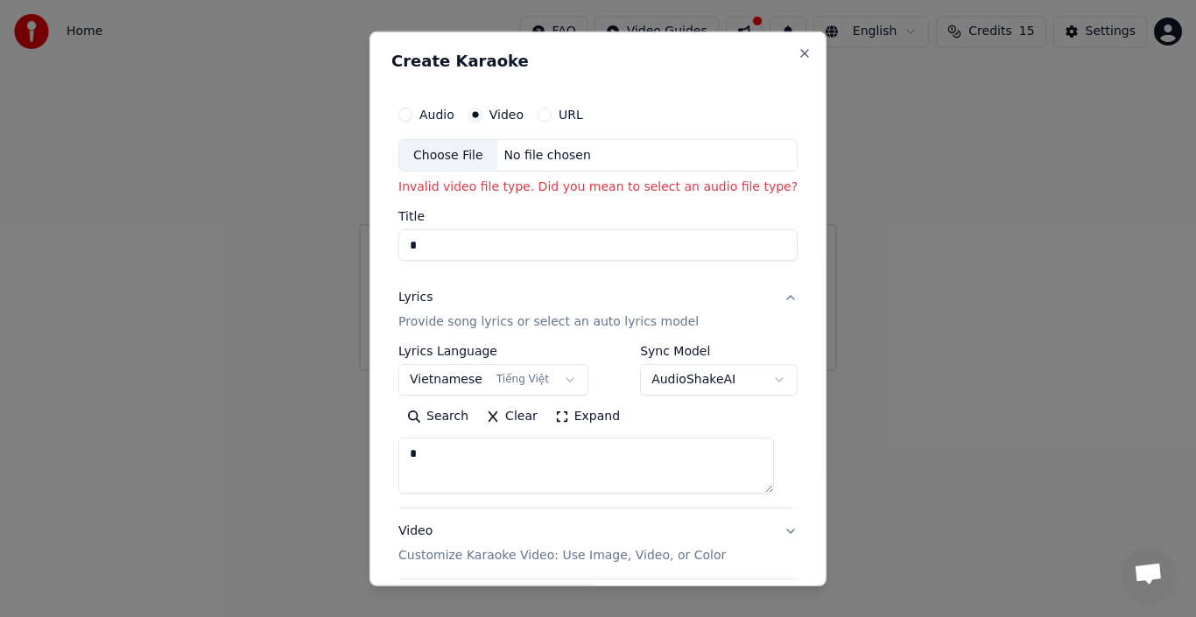
click at [691, 371] on body "**********" at bounding box center [598, 185] width 1196 height 371
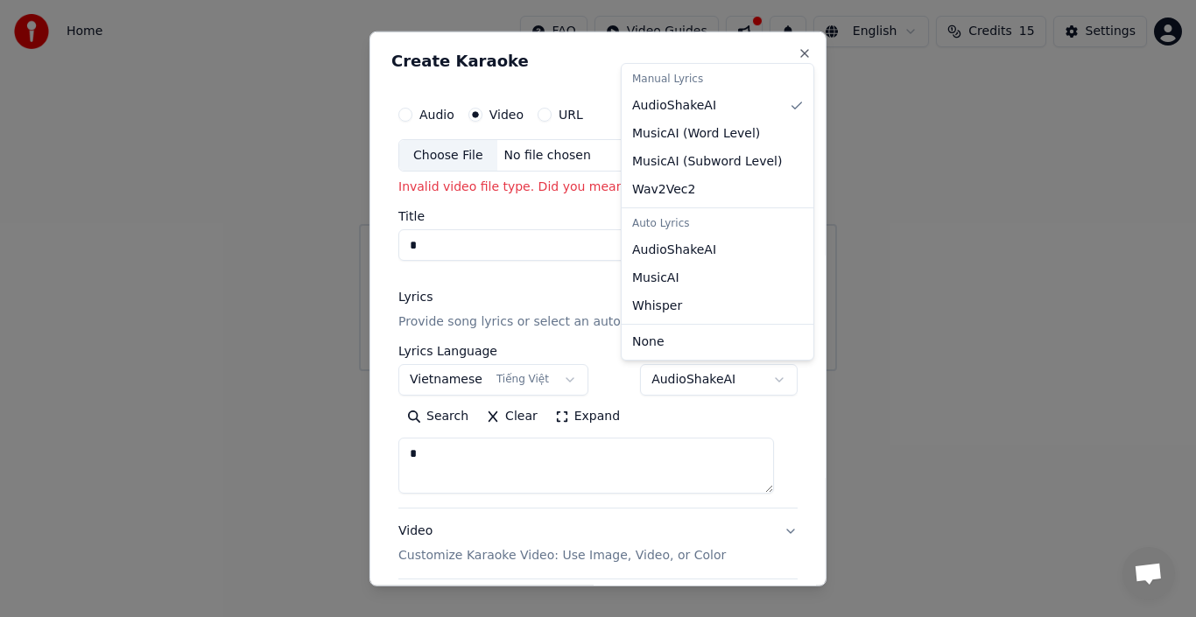
click at [315, 352] on div at bounding box center [598, 308] width 1196 height 617
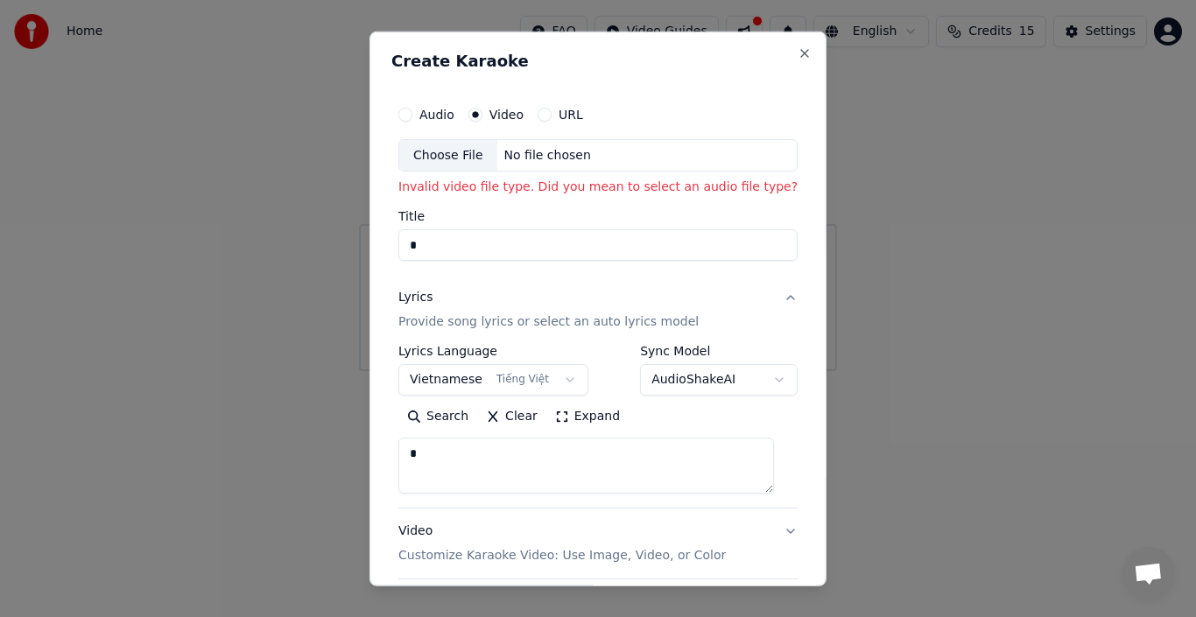
click at [521, 161] on div "No file chosen" at bounding box center [547, 155] width 101 height 18
click at [454, 161] on div "Choose File" at bounding box center [448, 155] width 98 height 32
type input "**********"
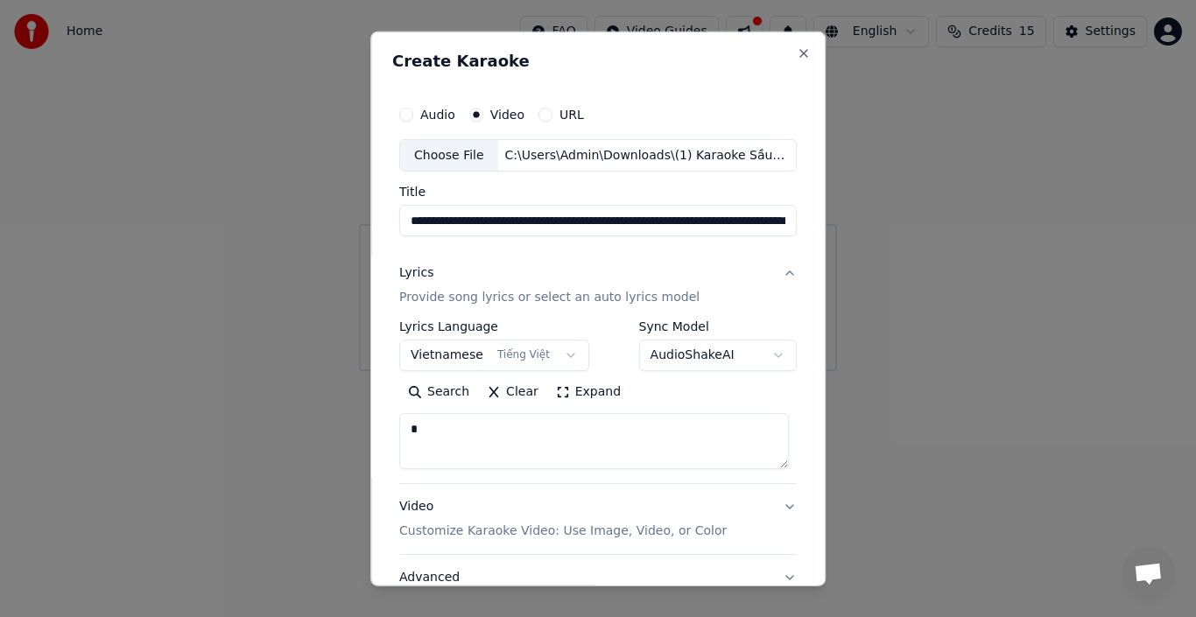
scroll to position [137, 0]
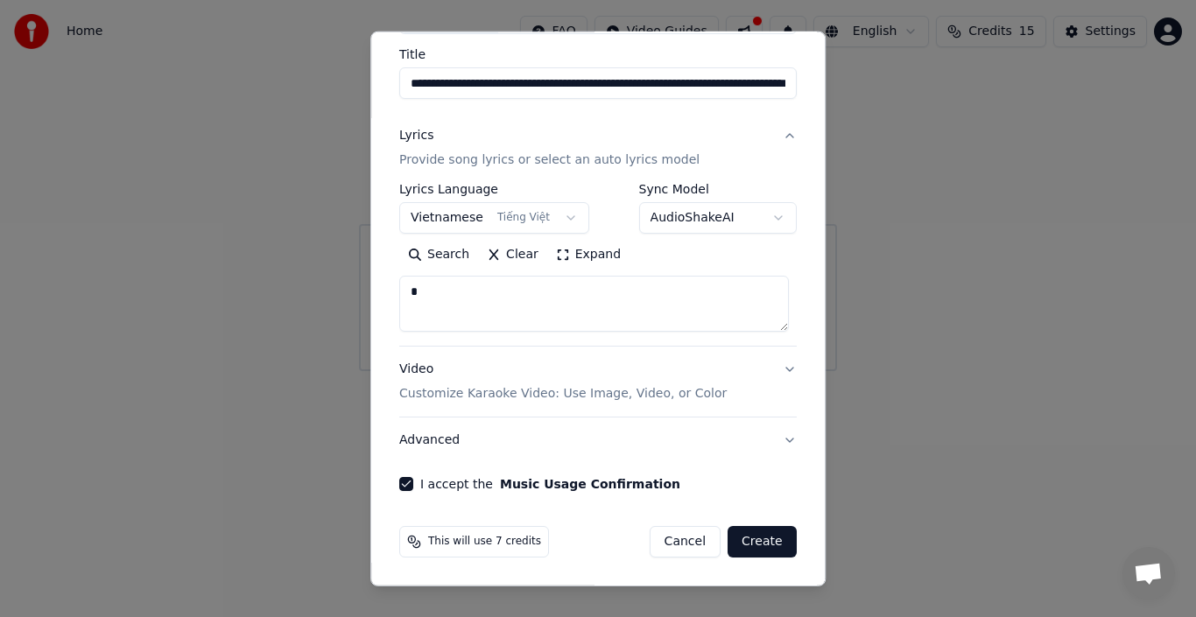
click at [745, 537] on button "Create" at bounding box center [761, 542] width 69 height 32
select select "**"
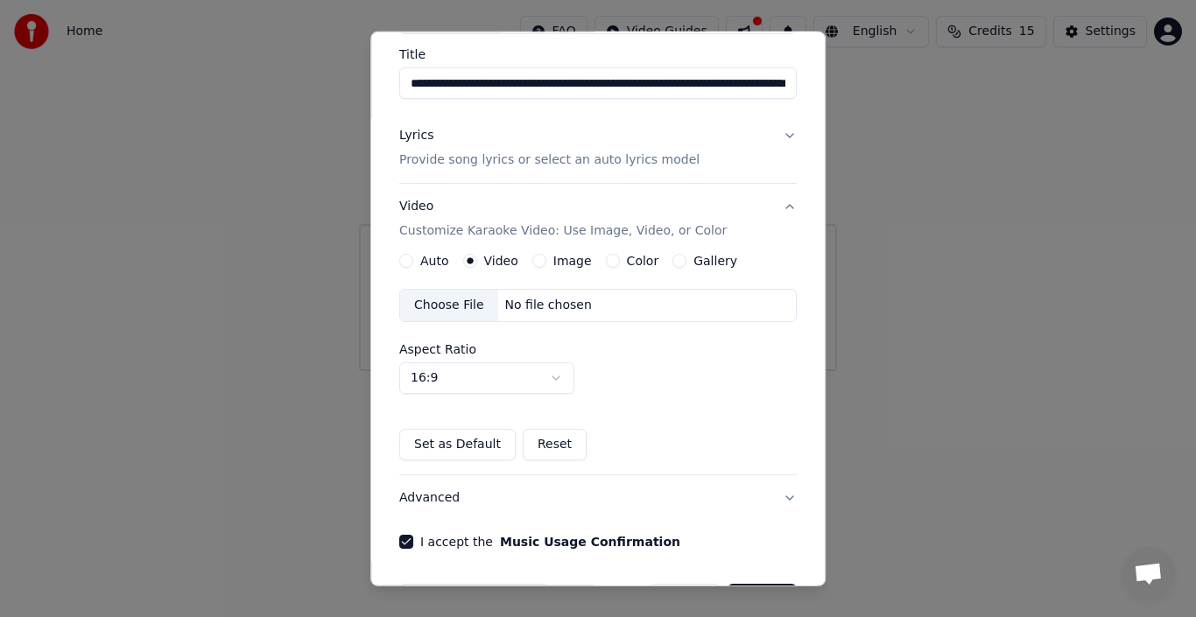
scroll to position [195, 0]
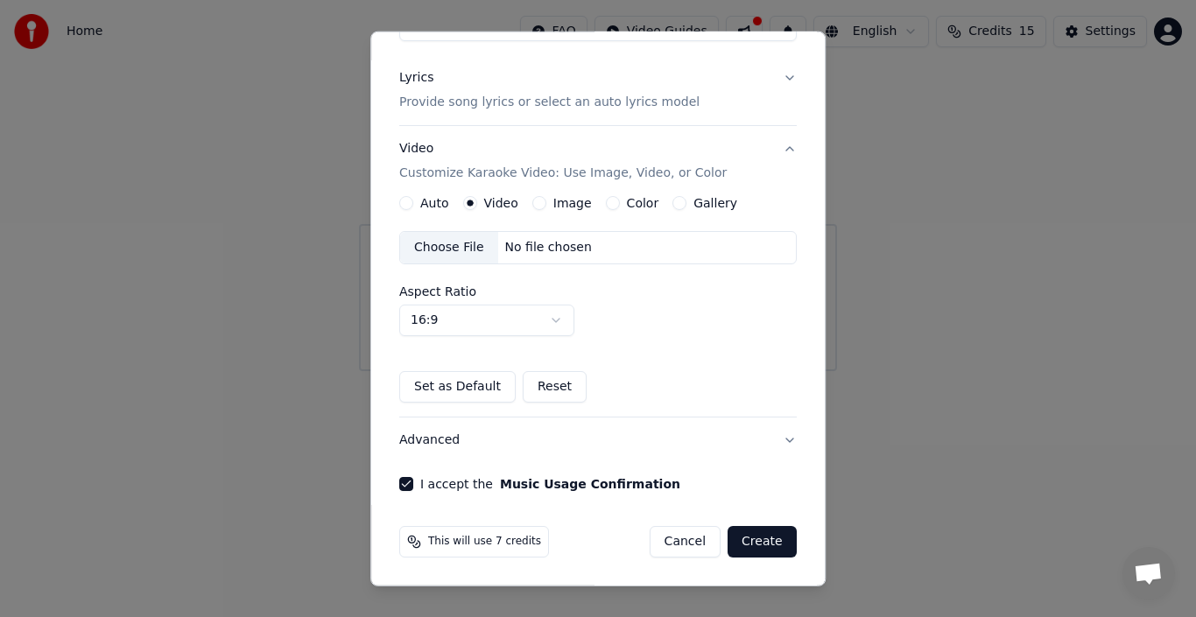
click at [757, 540] on button "Create" at bounding box center [761, 542] width 69 height 32
click at [739, 534] on button "Create" at bounding box center [761, 542] width 69 height 32
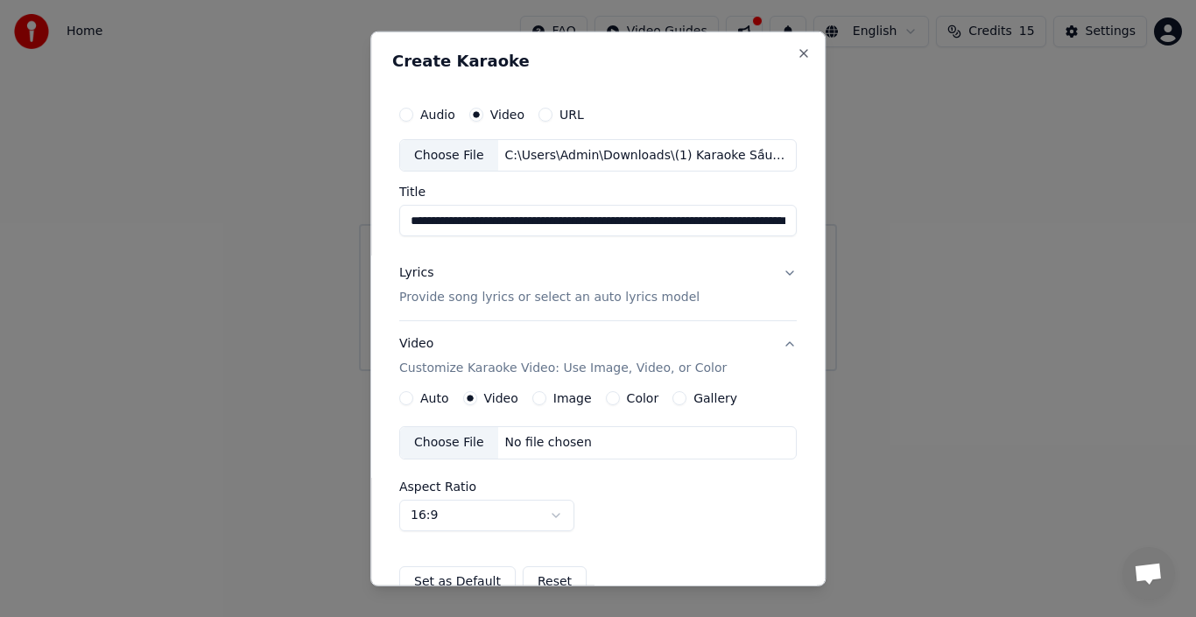
click at [509, 294] on p "Provide song lyrics or select an auto lyrics model" at bounding box center [549, 298] width 300 height 18
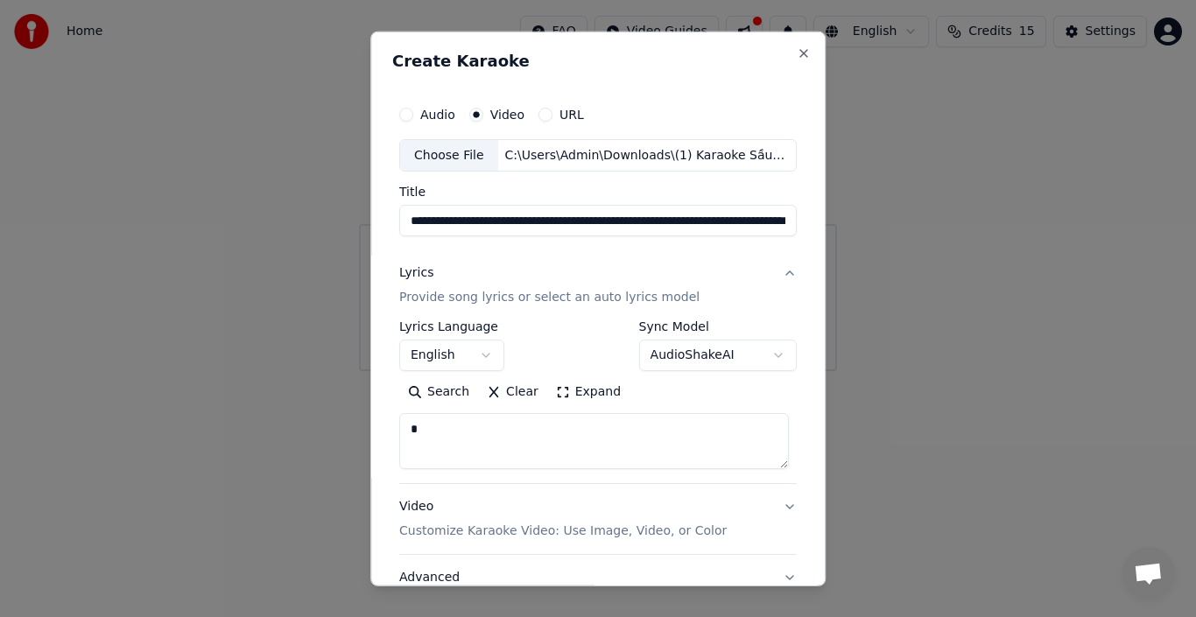
click at [518, 455] on textarea "*" at bounding box center [593, 441] width 389 height 56
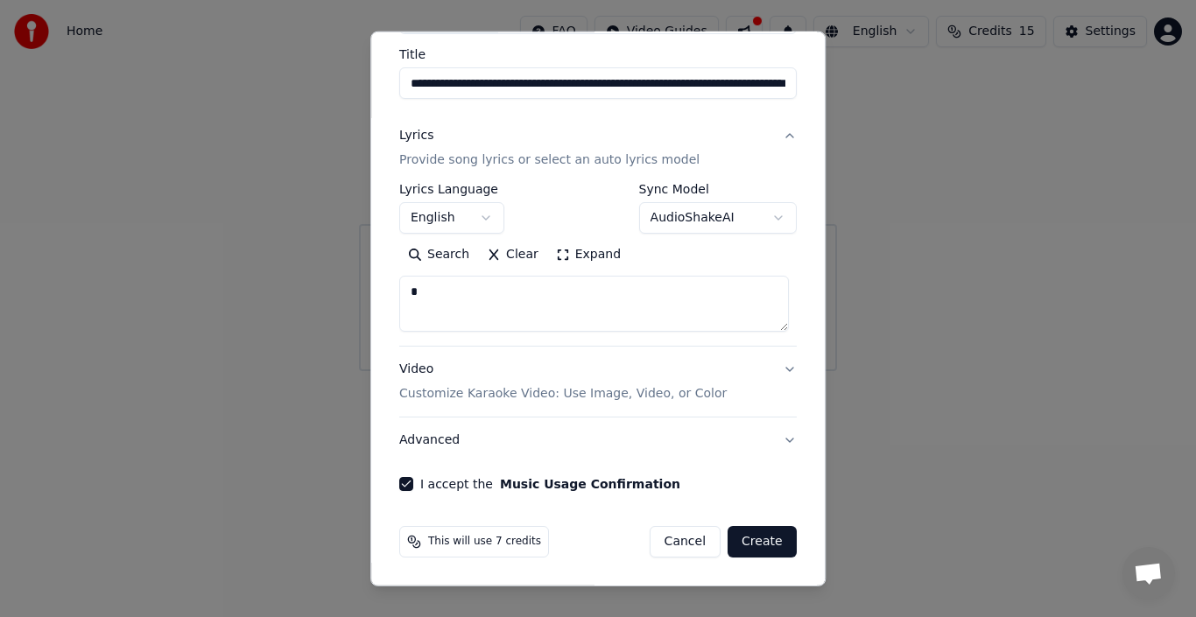
click at [425, 440] on button "Advanced" at bounding box center [597, 441] width 397 height 46
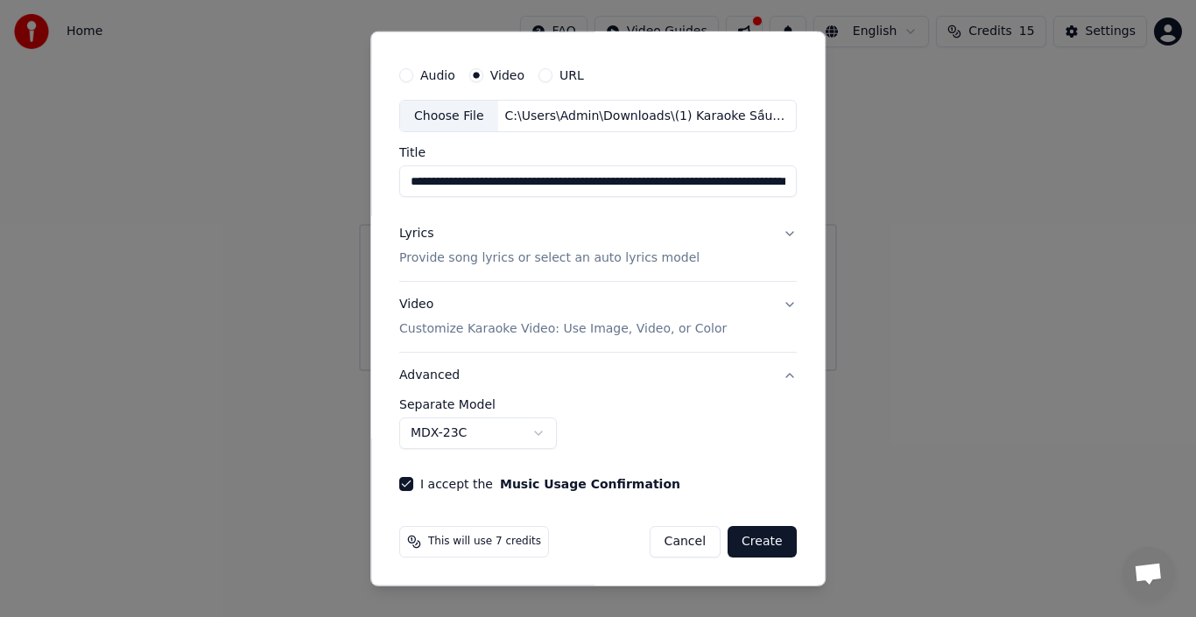
scroll to position [39, 0]
click at [521, 371] on body "**********" at bounding box center [598, 185] width 1196 height 371
drag, startPoint x: 221, startPoint y: 431, endPoint x: 575, endPoint y: 516, distance: 364.5
click at [238, 431] on div at bounding box center [598, 308] width 1196 height 617
click at [760, 554] on button "Create" at bounding box center [761, 542] width 69 height 32
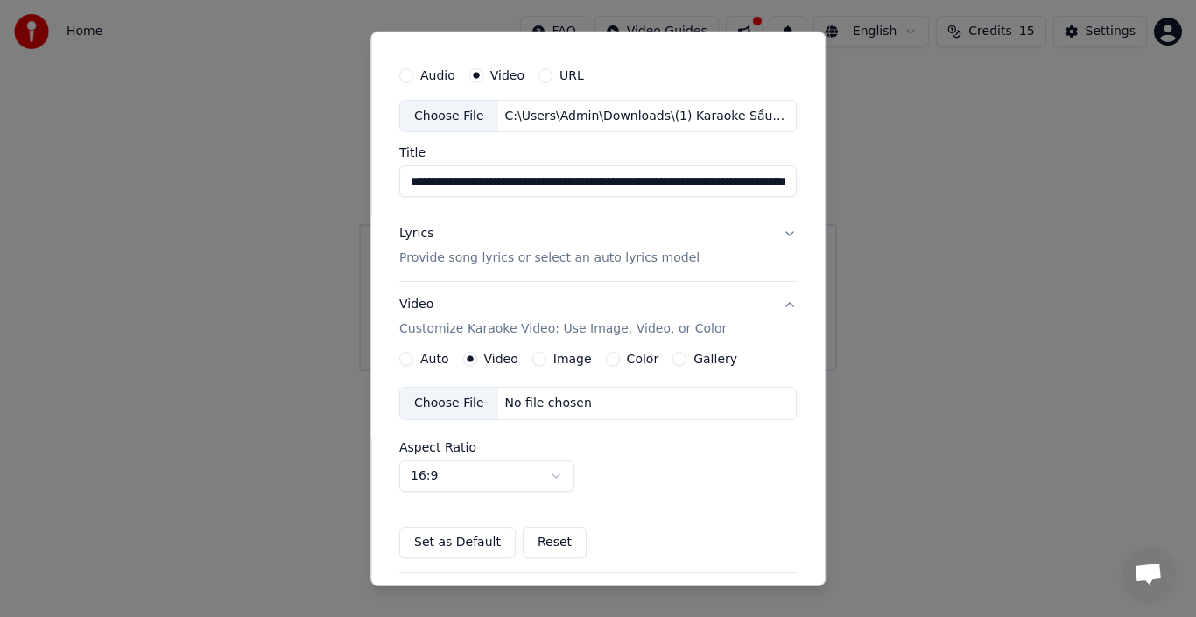
scroll to position [195, 0]
